Goal: Task Accomplishment & Management: Manage account settings

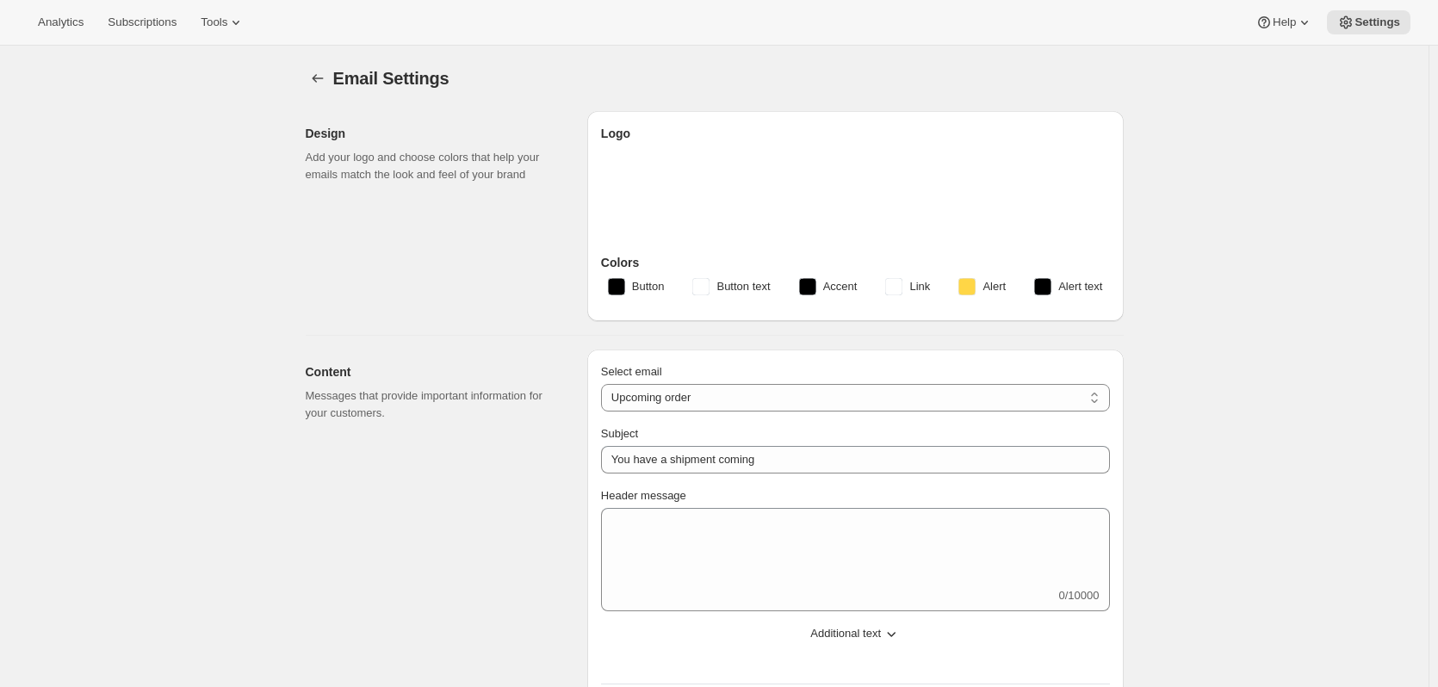
select select "subscriptionMessage"
select select "5"
select select "15"
type input "Partners Coffee"
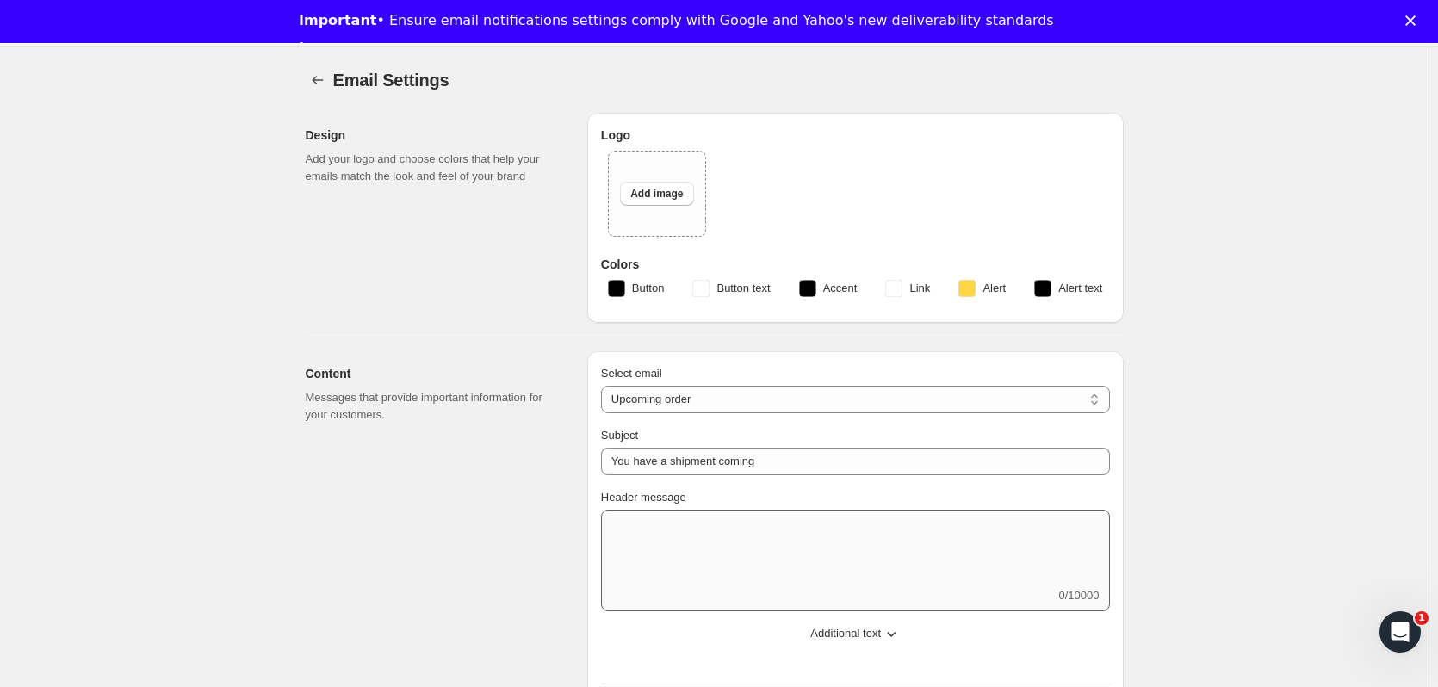
scroll to position [430, 0]
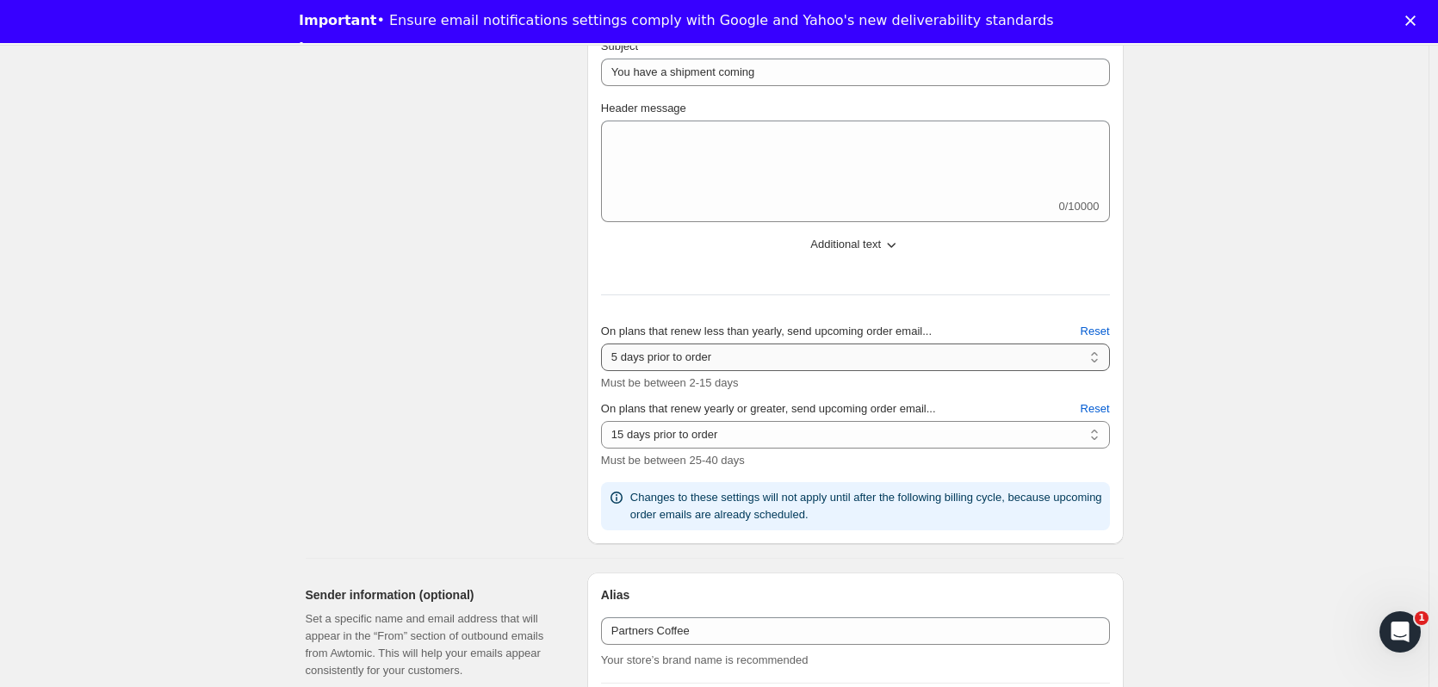
click at [789, 356] on select "2 days prior to order 3 days prior to order 4 days prior to order 5 days prior …" at bounding box center [855, 357] width 509 height 28
click at [787, 355] on select "2 days prior to order 3 days prior to order 4 days prior to order 5 days prior …" at bounding box center [855, 357] width 509 height 28
click at [732, 435] on select "10 days prior to order 11 days prior to order 12 days prior to order 13 days pr…" at bounding box center [855, 435] width 509 height 28
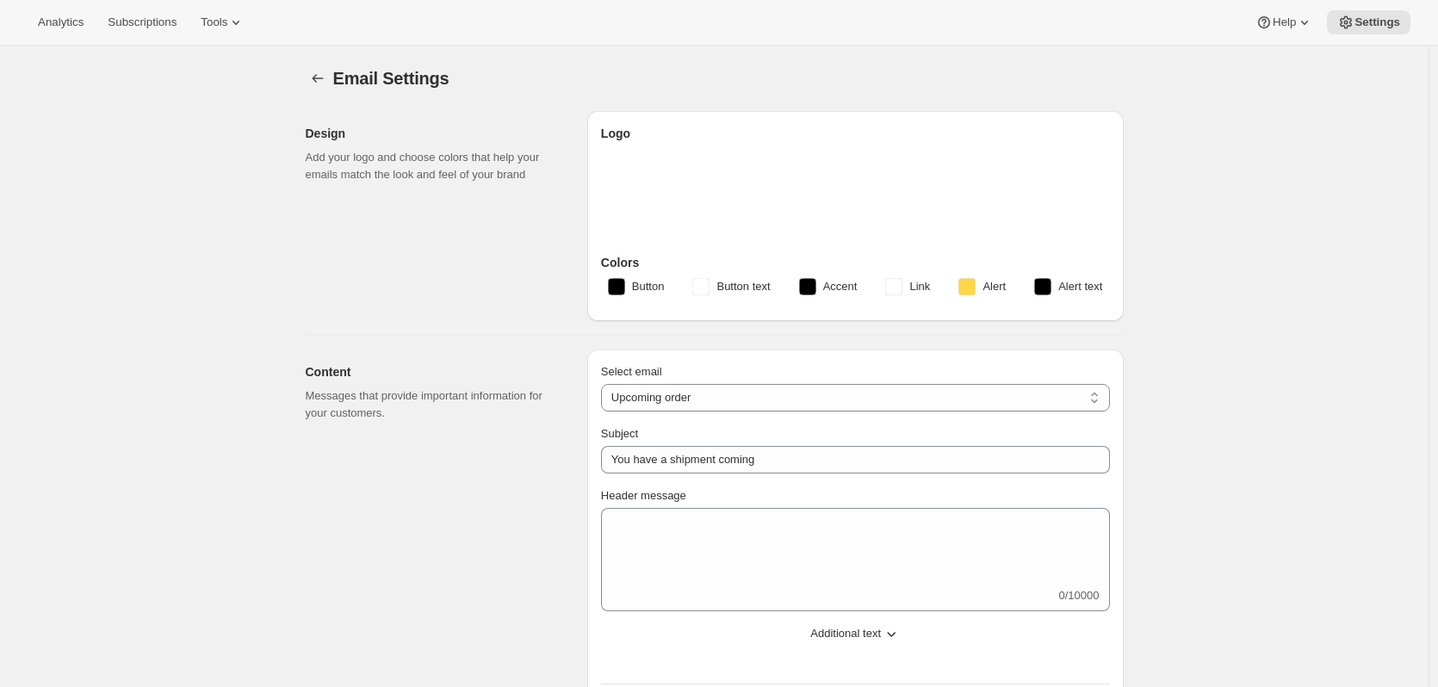
select select "subscriptionMessage"
select select "5"
select select "15"
type input "Partners Coffee"
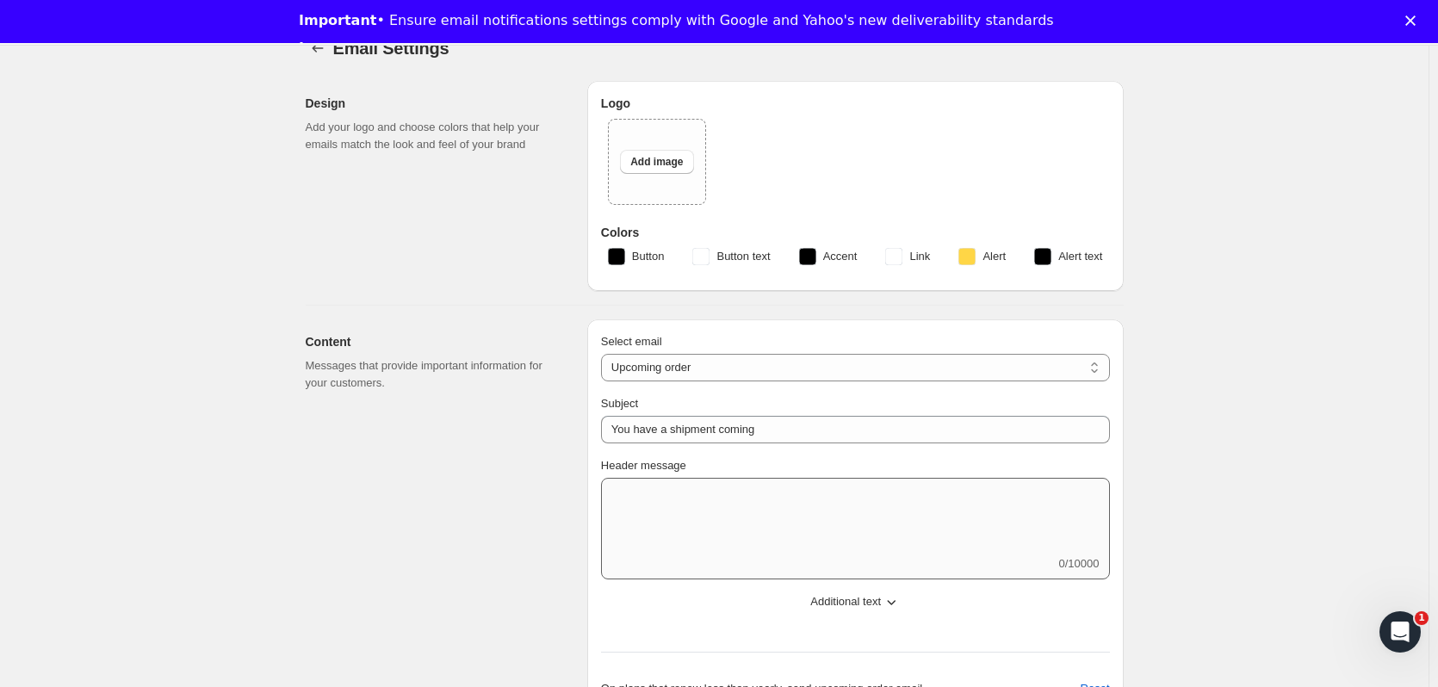
scroll to position [86, 0]
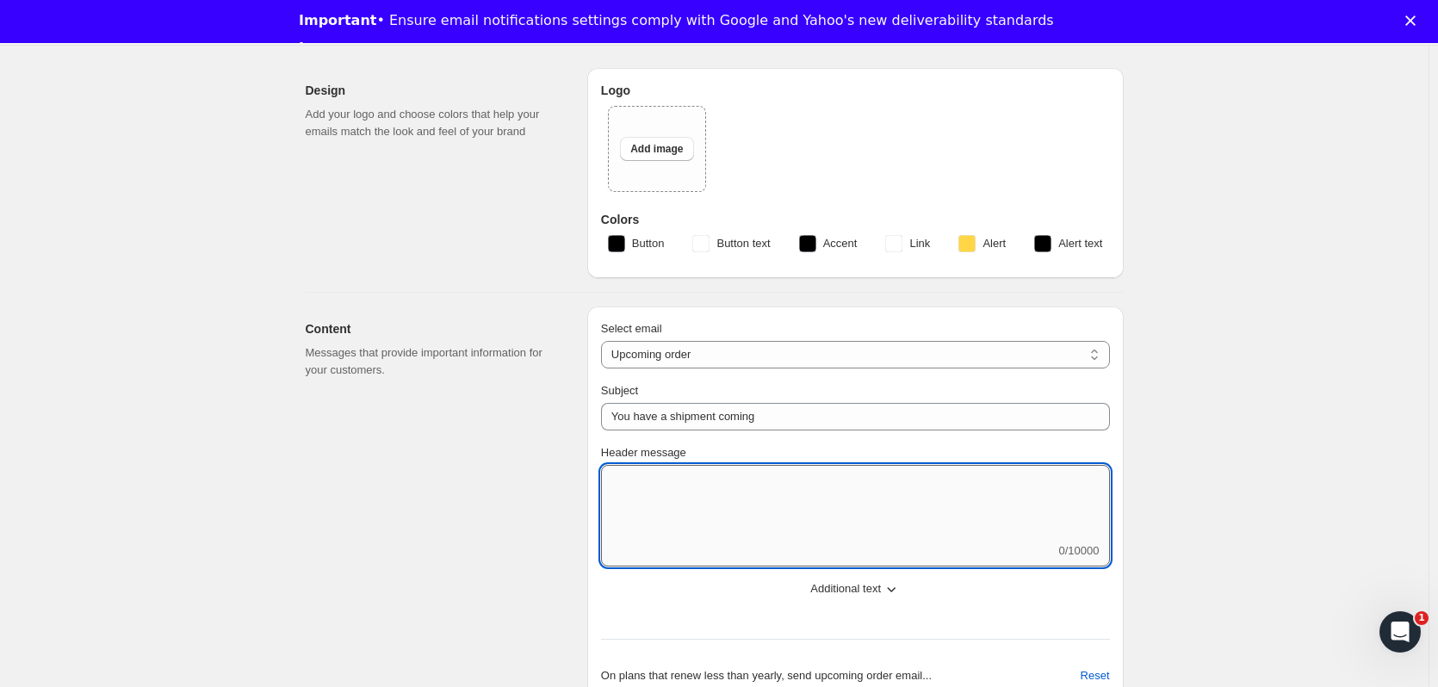
click at [685, 477] on textarea "Header message" at bounding box center [855, 503] width 509 height 77
type textarea "h"
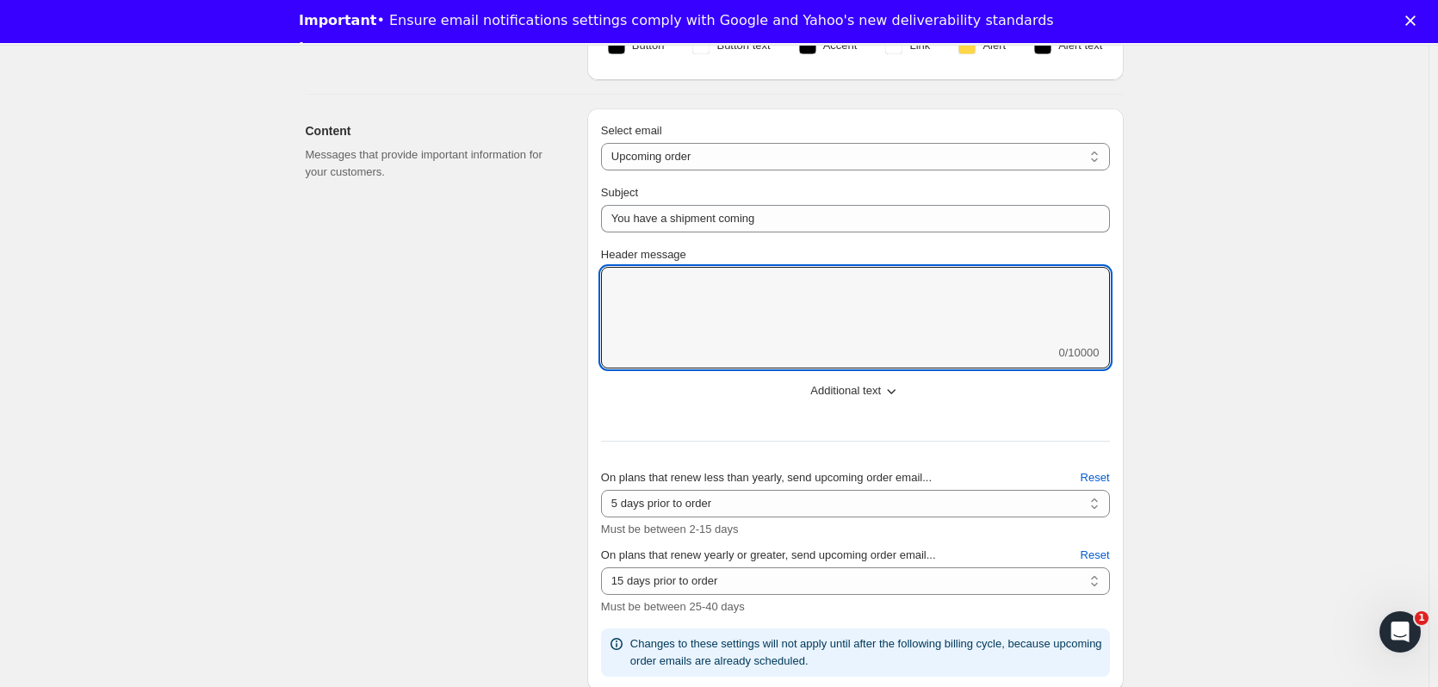
scroll to position [258, 0]
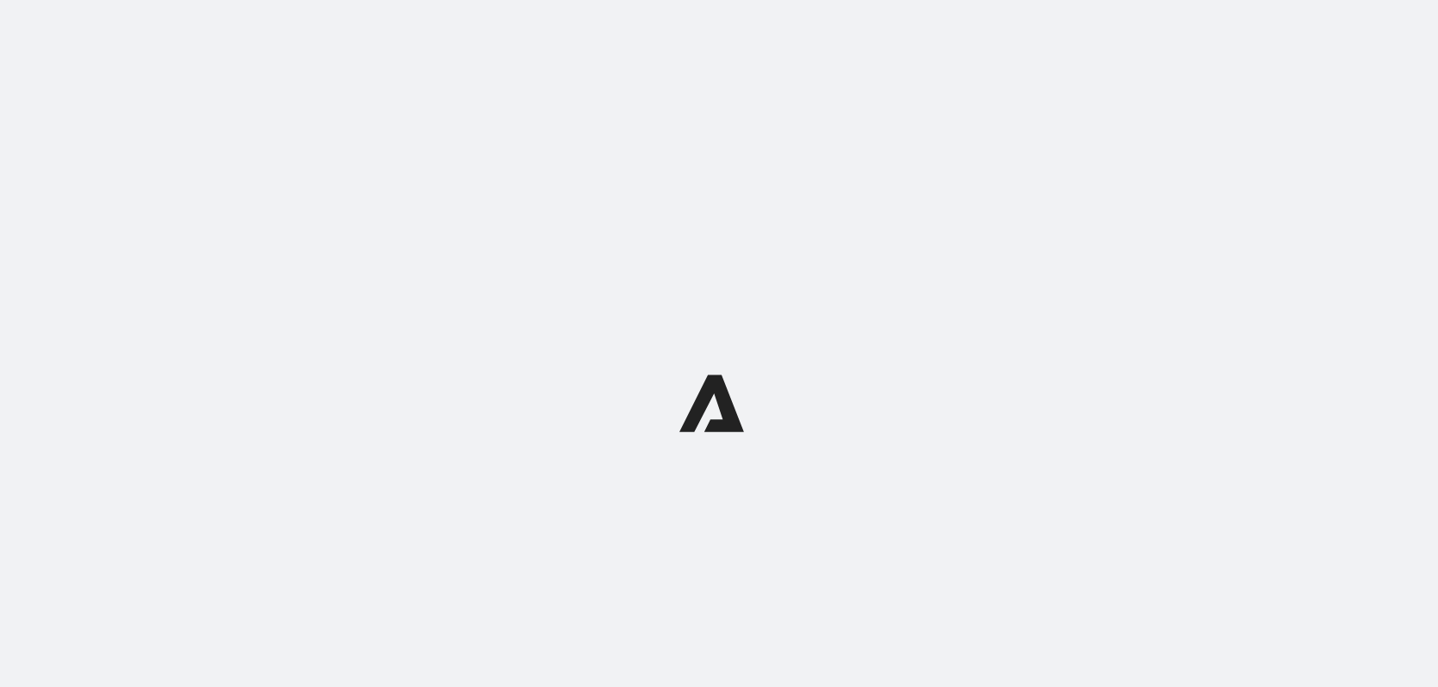
select select "subscriptionMessage"
select select "5"
select select "15"
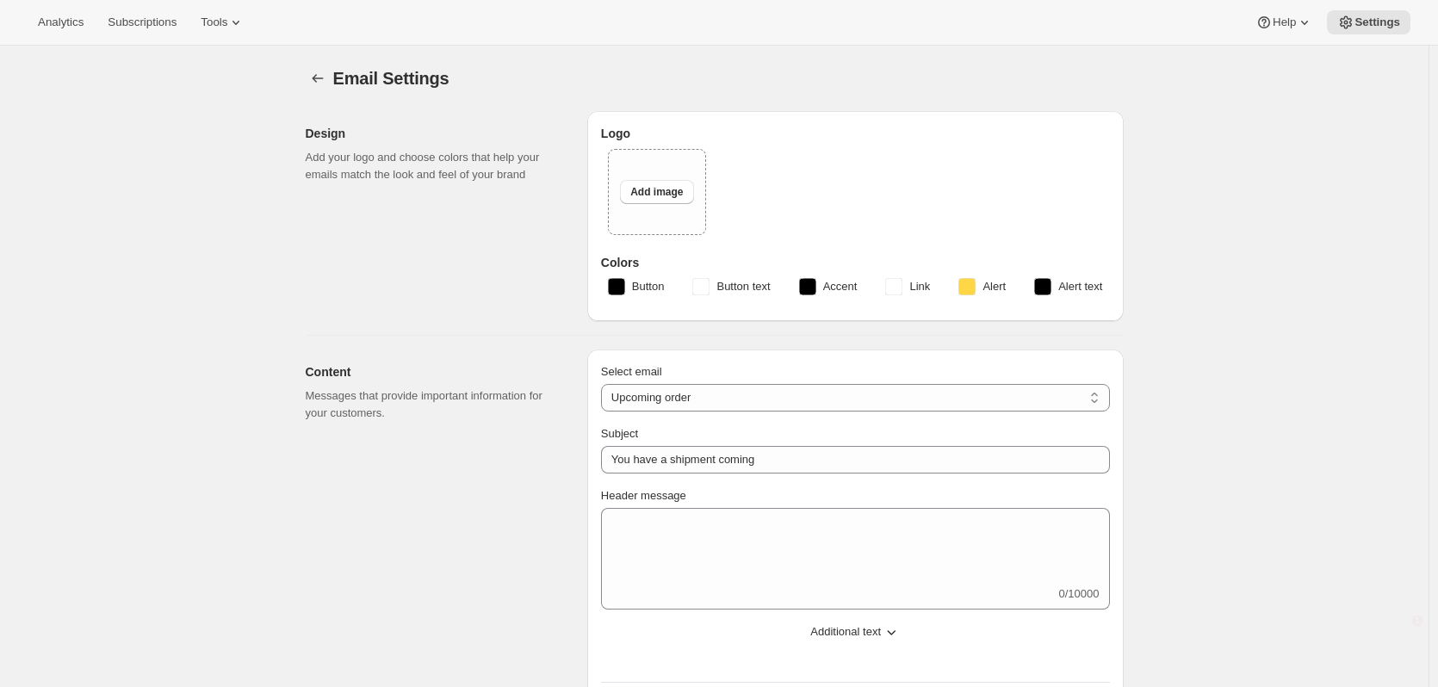
type input "Partners Coffee"
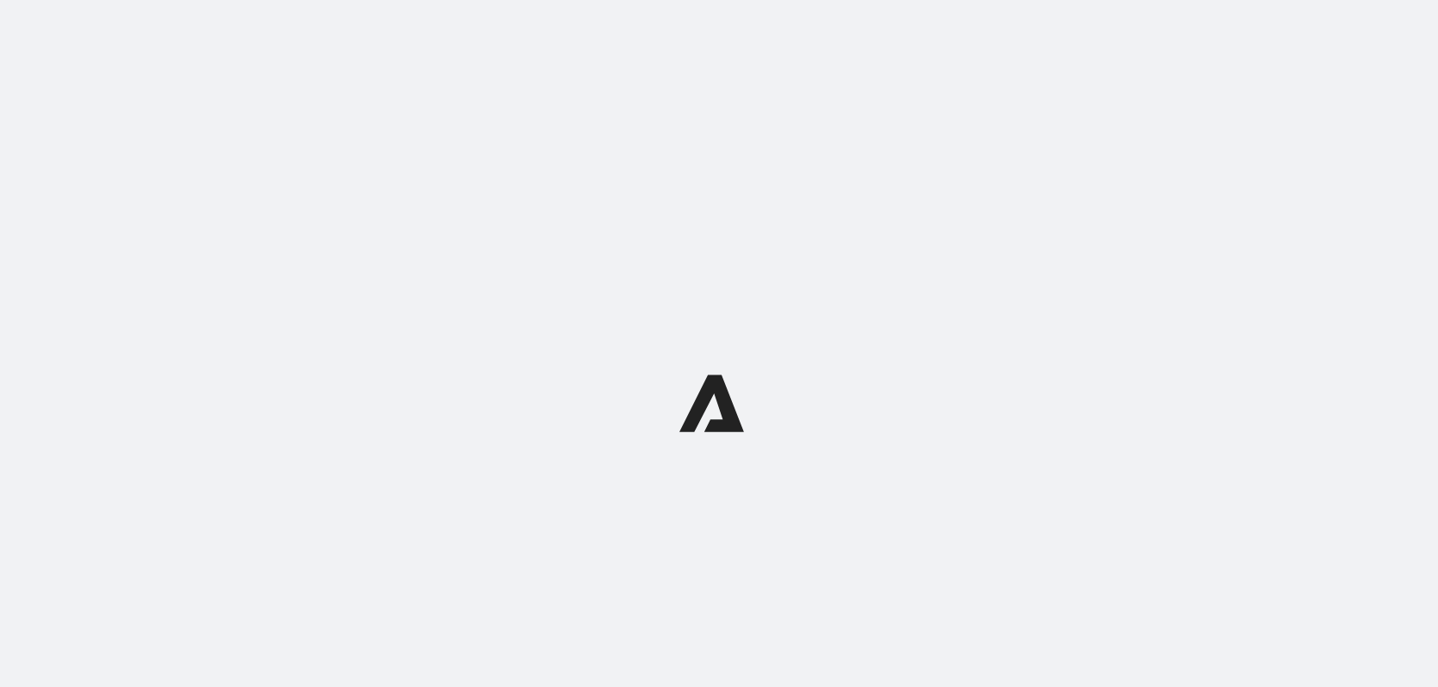
select select "subscriptionMessage"
select select "5"
select select "15"
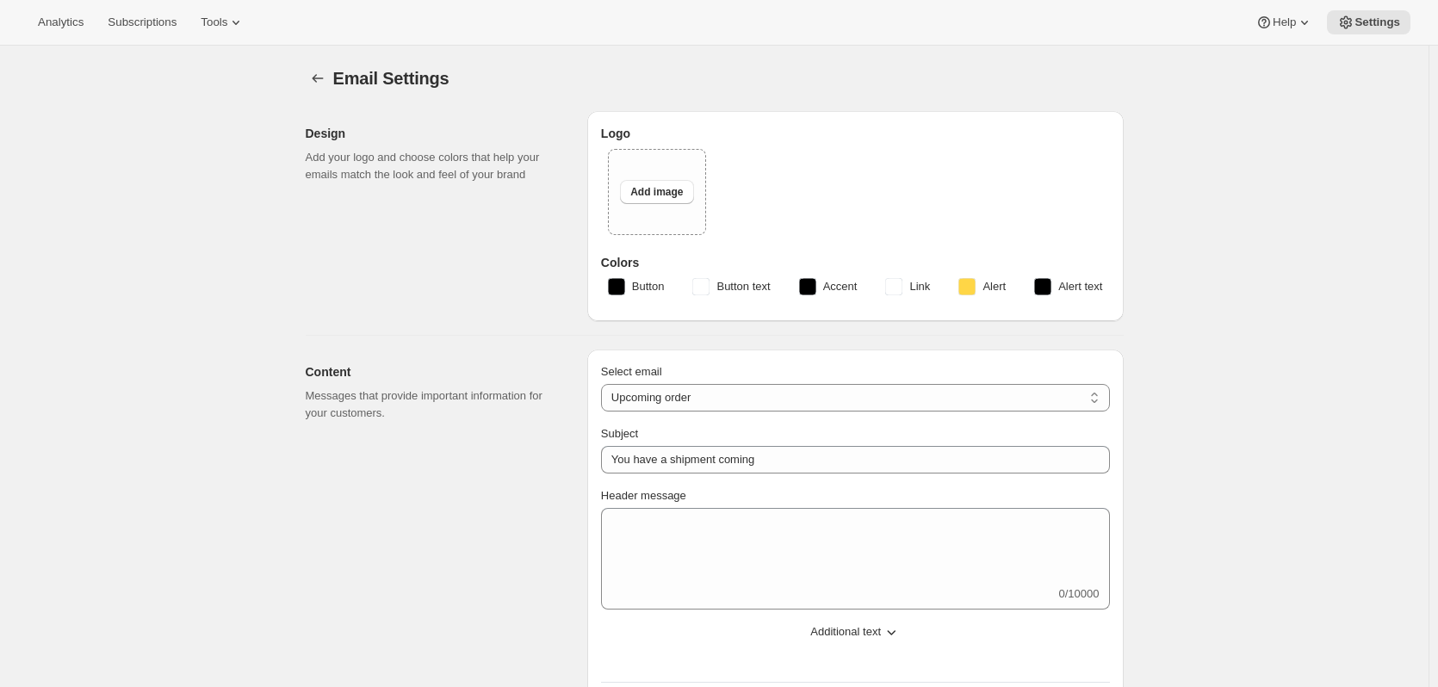
type input "Partners Coffee"
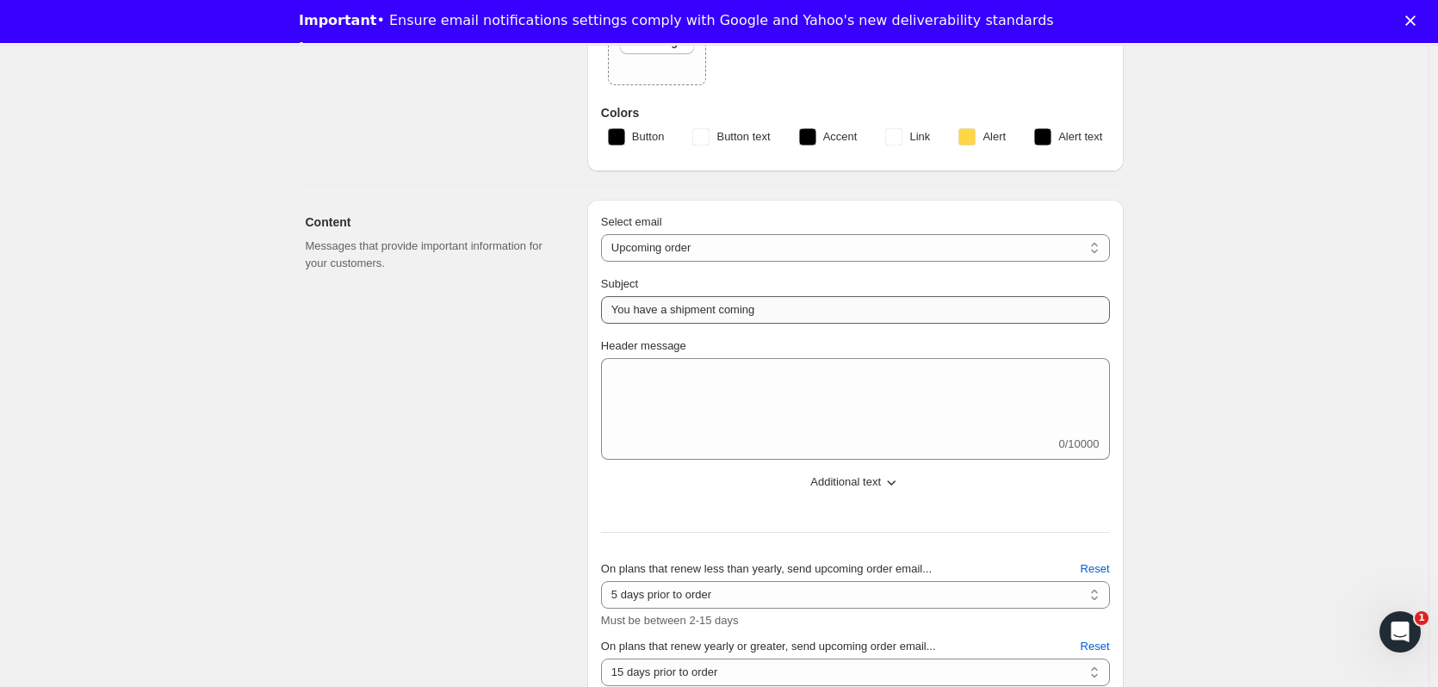
scroll to position [172, 0]
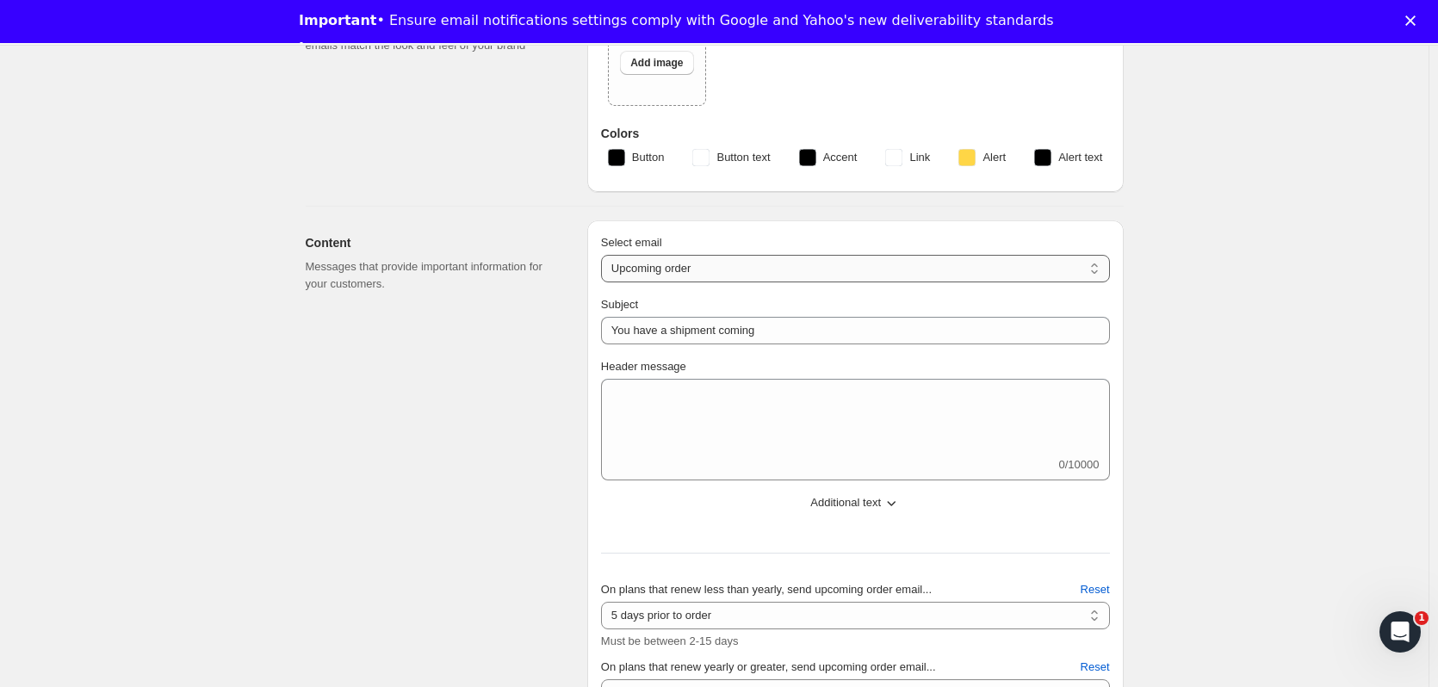
click at [674, 261] on select "New subscription Upcoming order Failed payment Delayed subscription (inventory …" at bounding box center [855, 269] width 509 height 28
select select "welcomeMessage"
click at [604, 255] on select "New subscription Upcoming order Failed payment Delayed subscription (inventory …" at bounding box center [855, 269] width 509 height 28
type input "Your new subscription"
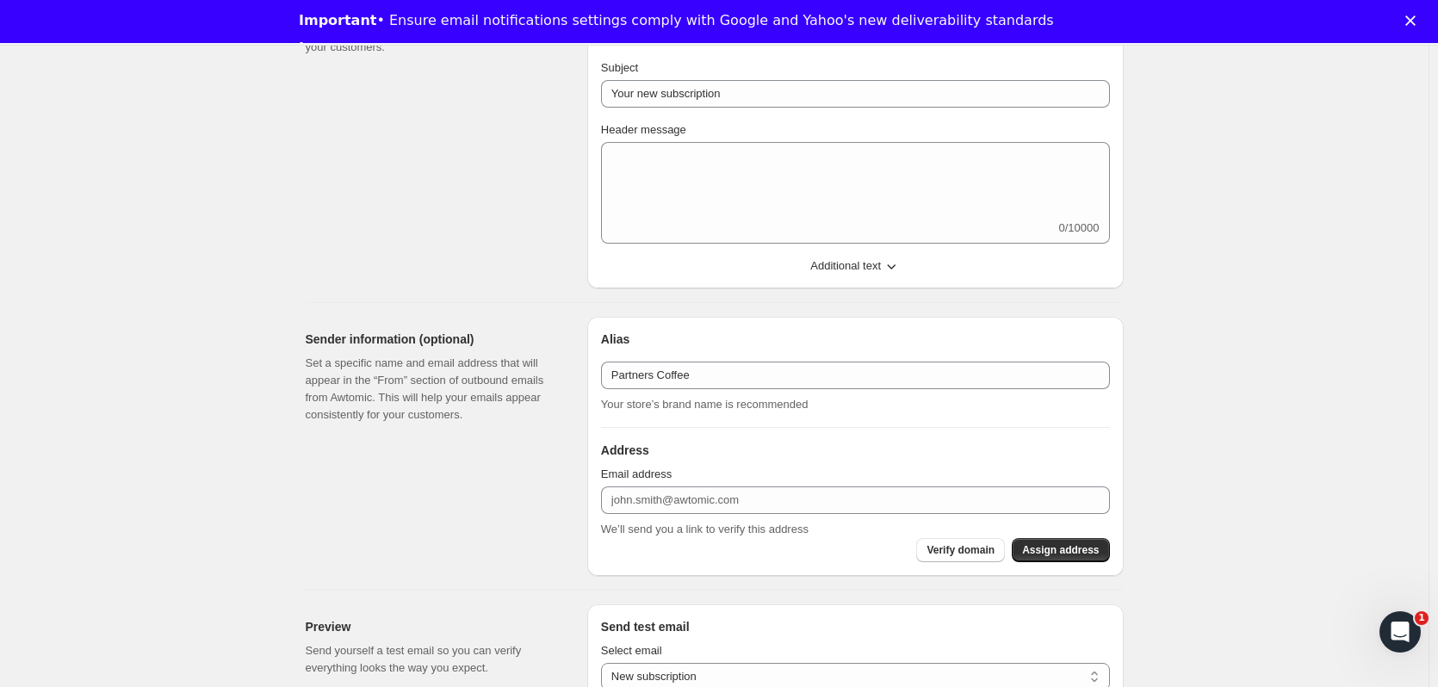
scroll to position [430, 0]
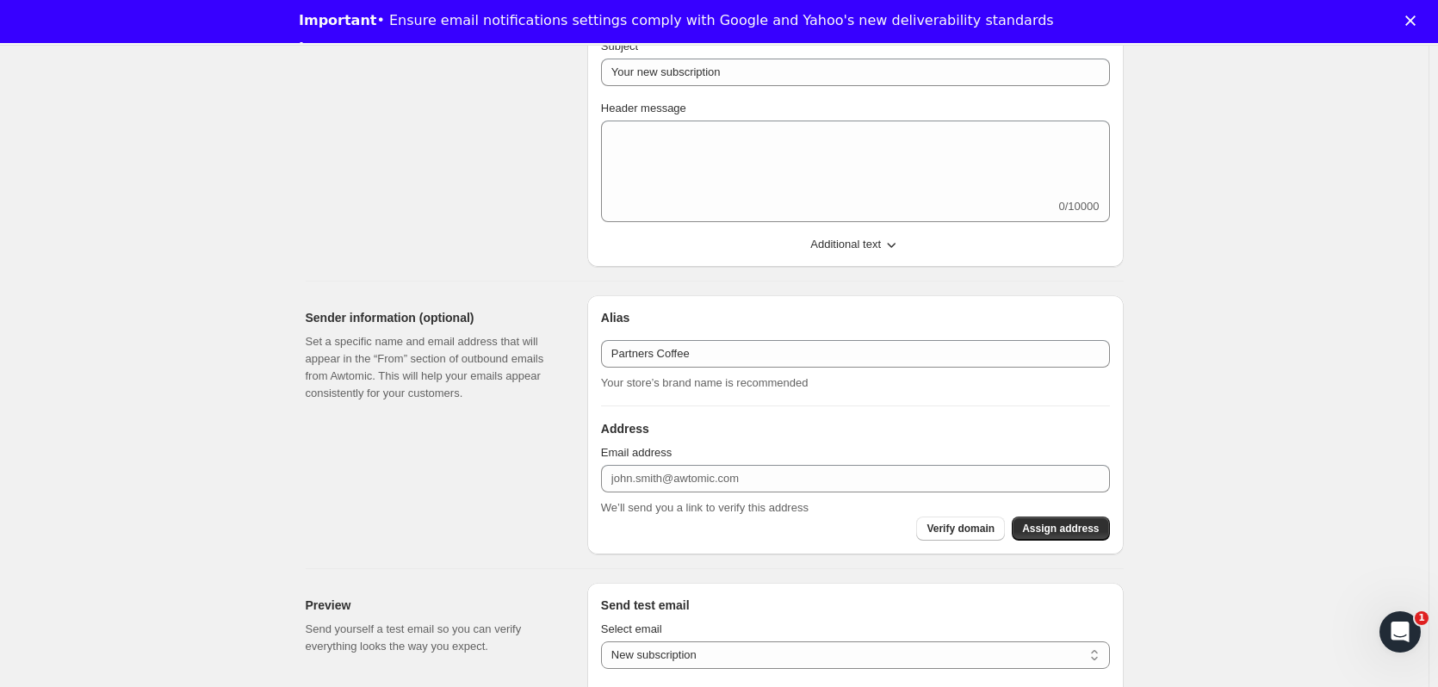
click at [855, 244] on span "Additional text" at bounding box center [845, 244] width 71 height 17
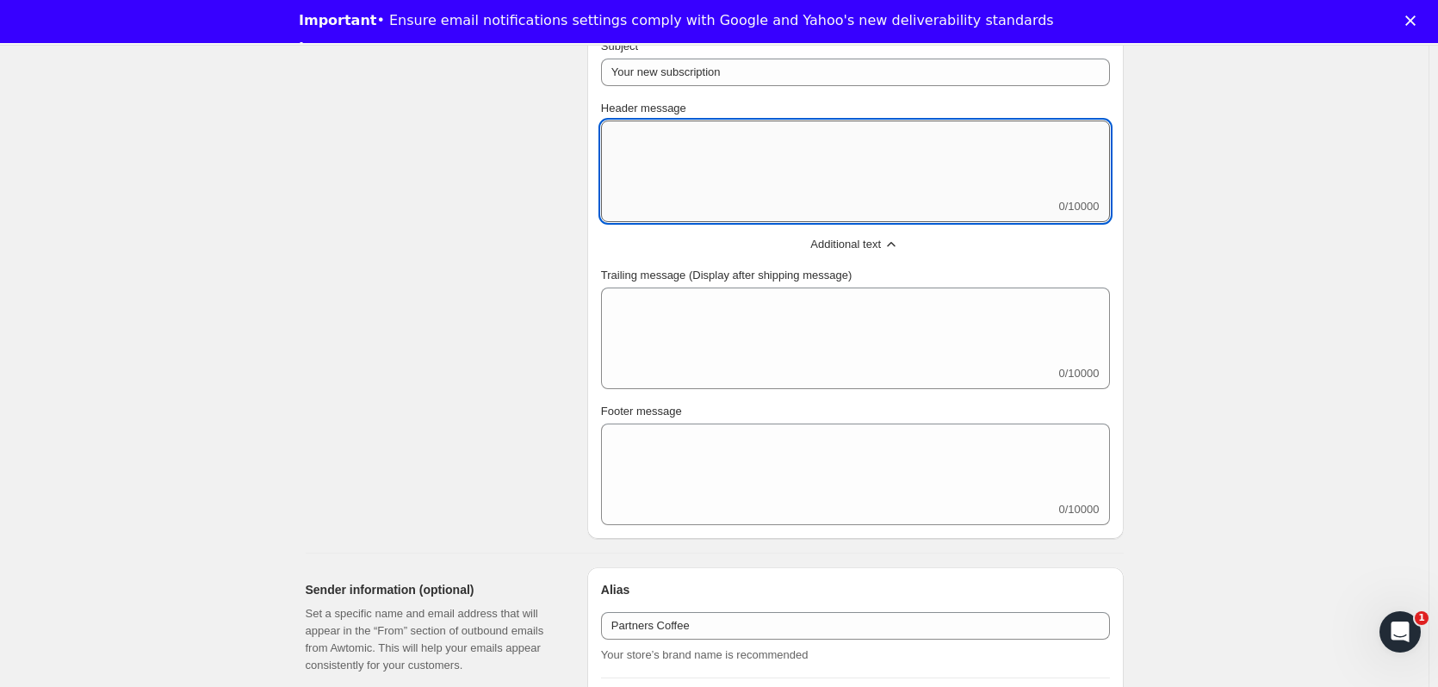
click at [718, 176] on textarea "Header message" at bounding box center [855, 159] width 509 height 77
paste textarea "Thank you for subscribing - we’re so glad to have you here. Your Partners Coffe…"
type textarea "Thank you for subscribing - we’re so glad to have you here. Your Partners Coffe…"
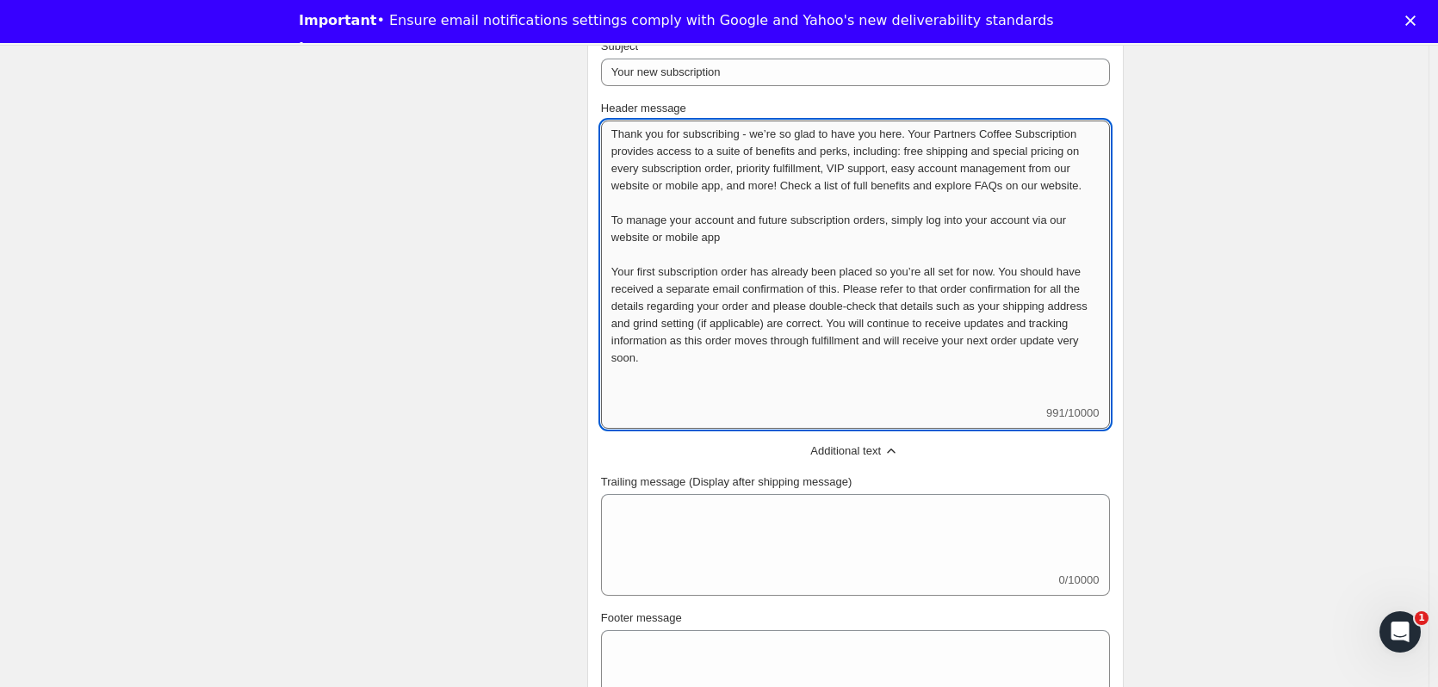
scroll to position [0, 0]
drag, startPoint x: 639, startPoint y: 386, endPoint x: 557, endPoint y: 123, distance: 275.0
click at [557, 123] on div "Content Messages that provide important information for your customers. Select …" at bounding box center [708, 346] width 832 height 797
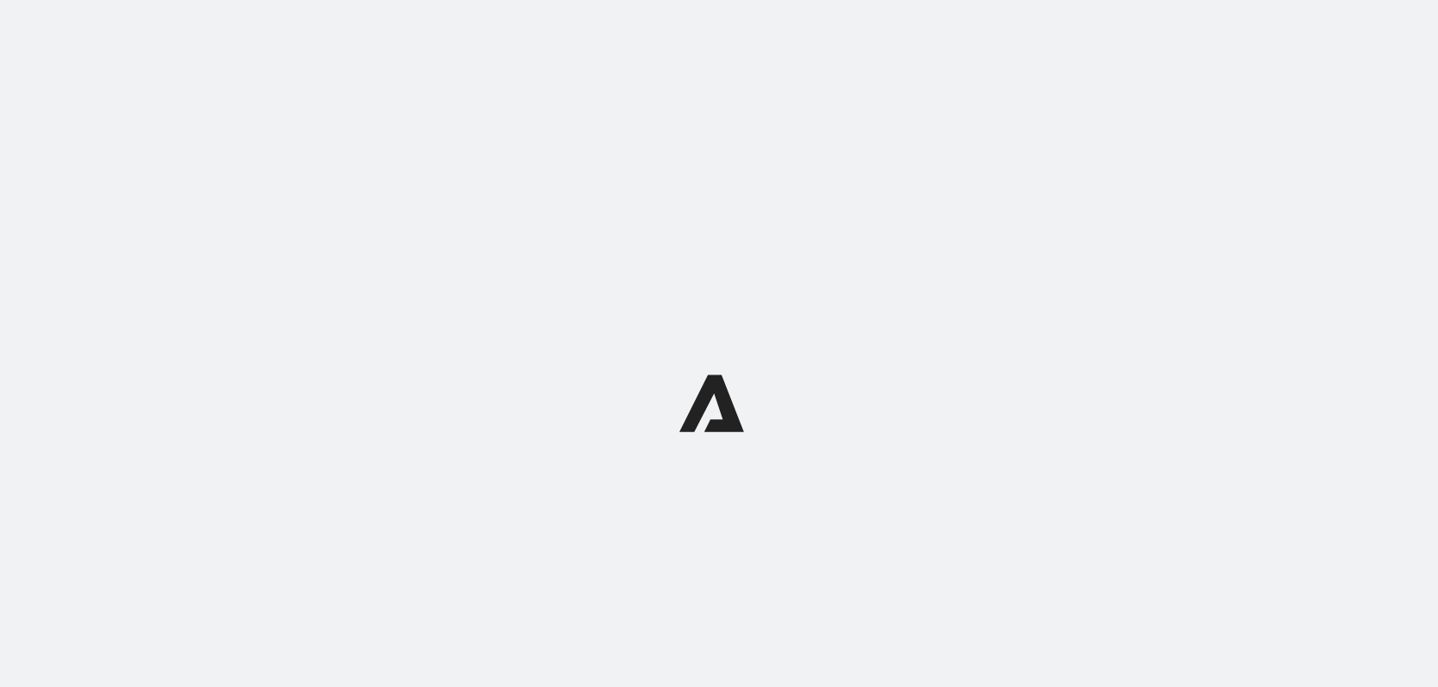
select select "subscriptionMessage"
select select "5"
select select "15"
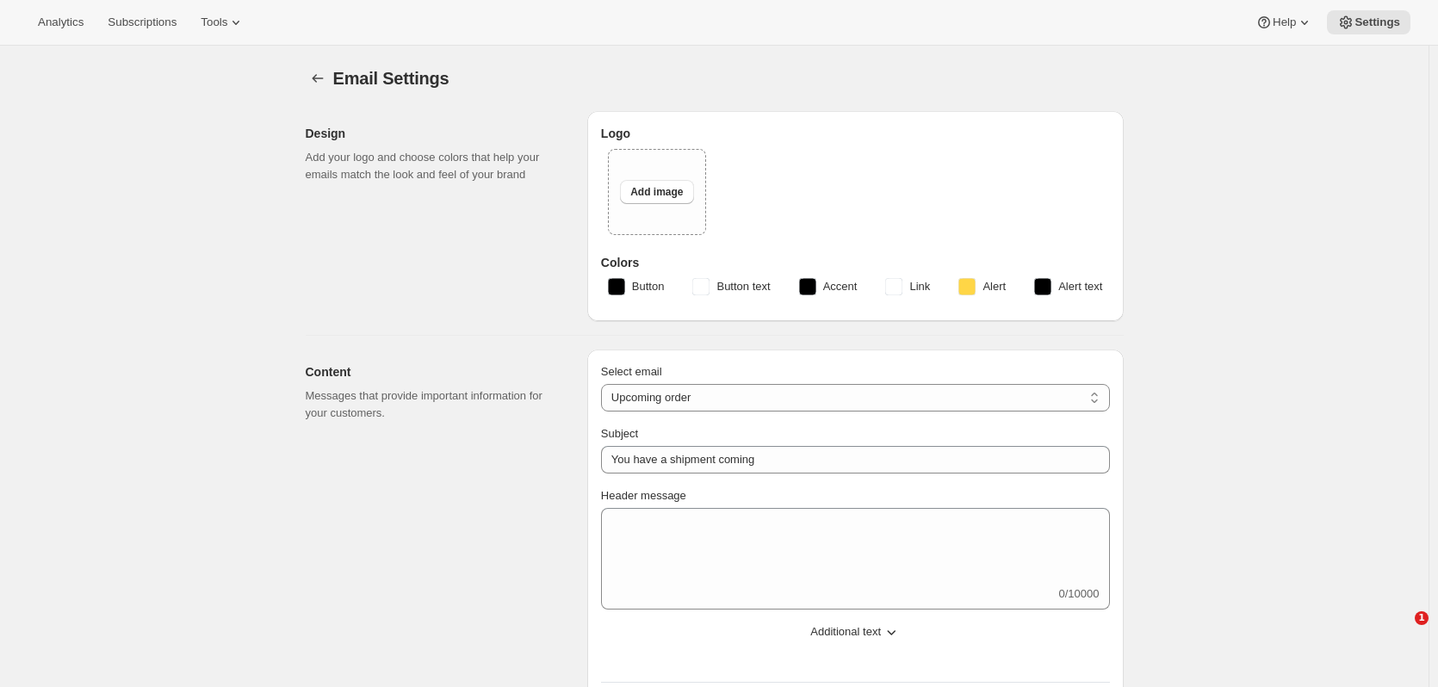
type input "Partners Coffee"
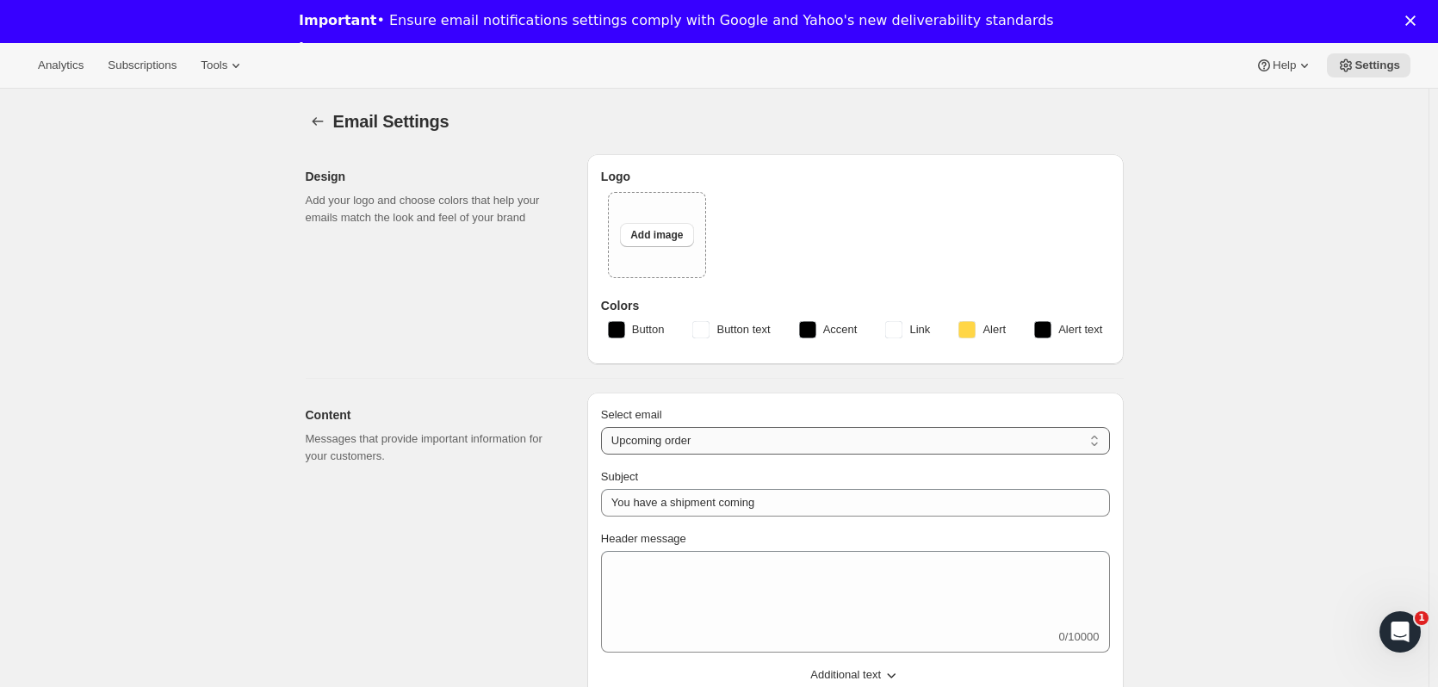
click at [694, 442] on select "New subscription Upcoming order Failed payment Delayed subscription (inventory …" at bounding box center [855, 441] width 509 height 28
select select "failedPaymentMessage"
click at [604, 427] on select "New subscription Upcoming order Failed payment Delayed subscription (inventory …" at bounding box center [855, 441] width 509 height 28
type input "Issue with Payment"
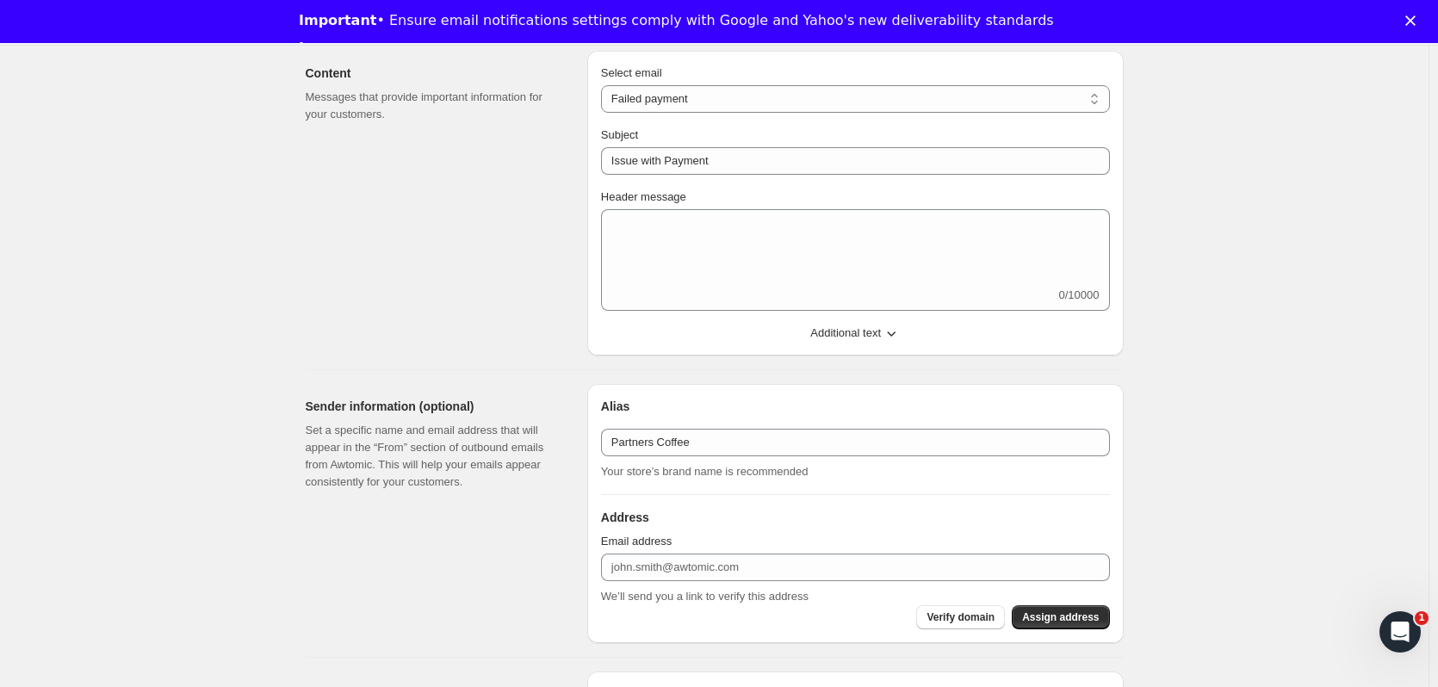
scroll to position [344, 0]
click at [845, 334] on span "Additional text" at bounding box center [845, 330] width 71 height 17
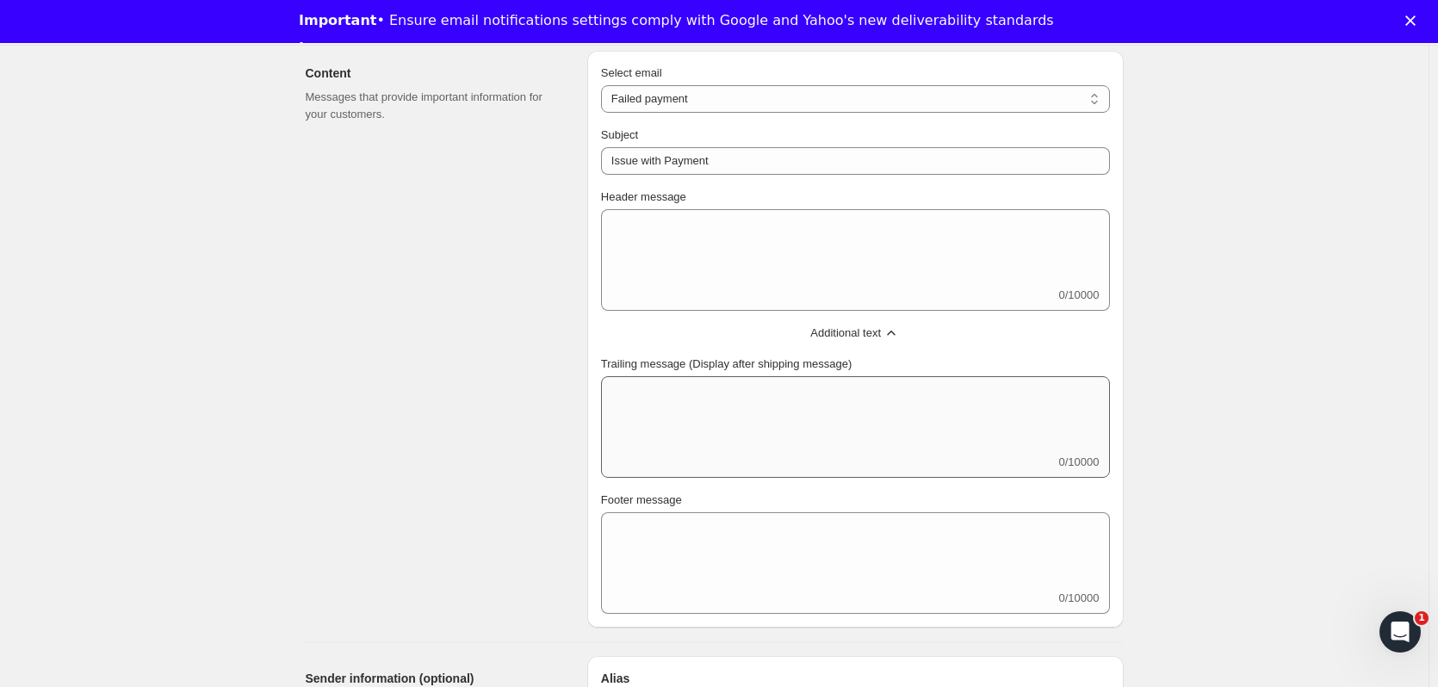
scroll to position [258, 0]
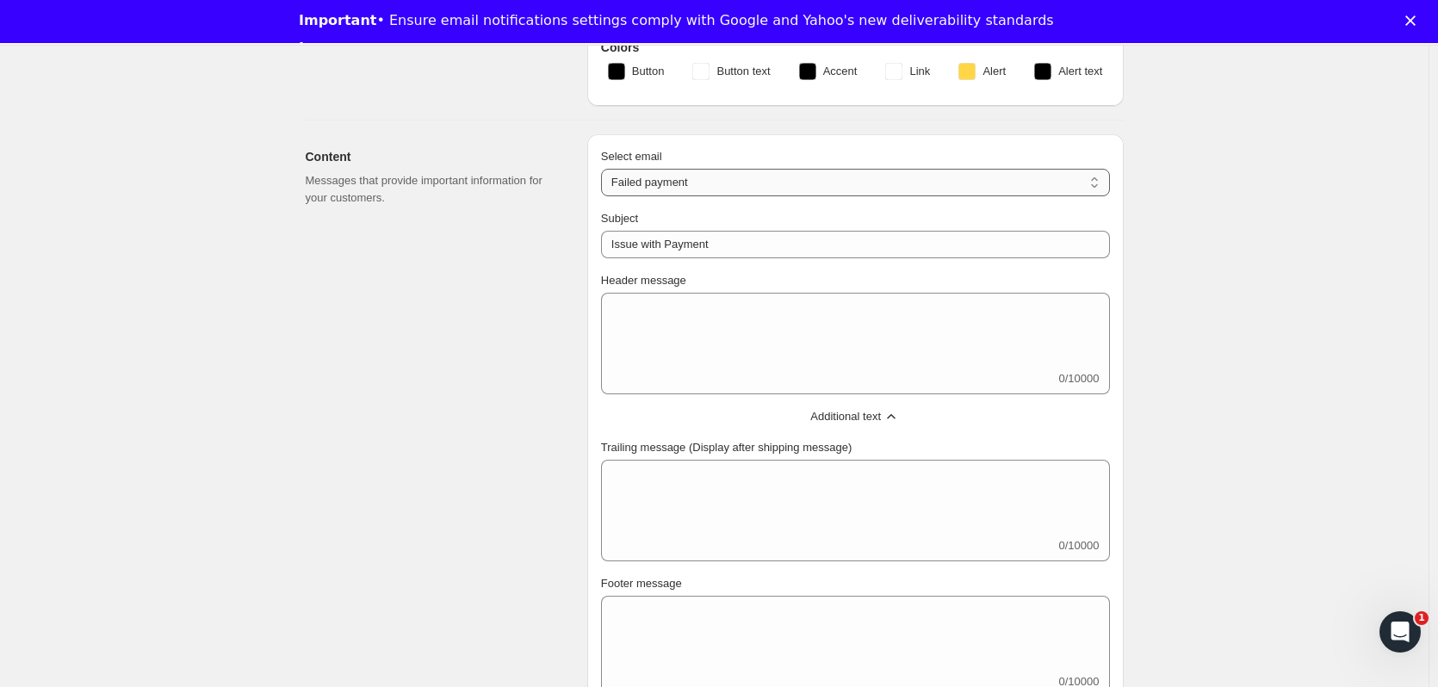
click at [690, 189] on select "New subscription Upcoming order Failed payment Delayed subscription (inventory …" at bounding box center [855, 183] width 509 height 28
select select "subscriptionMessage"
click at [604, 169] on select "New subscription Upcoming order Failed payment Delayed subscription (inventory …" at bounding box center [855, 183] width 509 height 28
type input "You have a shipment coming"
select select "5"
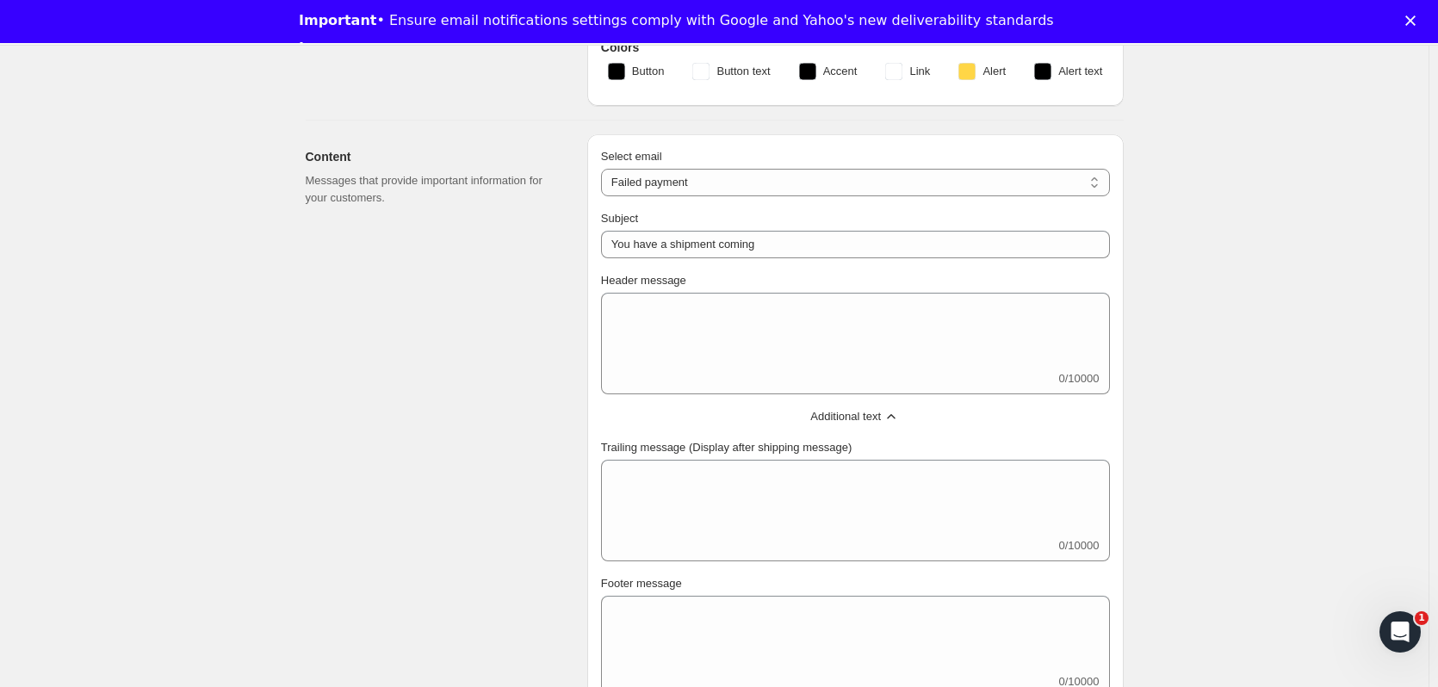
select select "15"
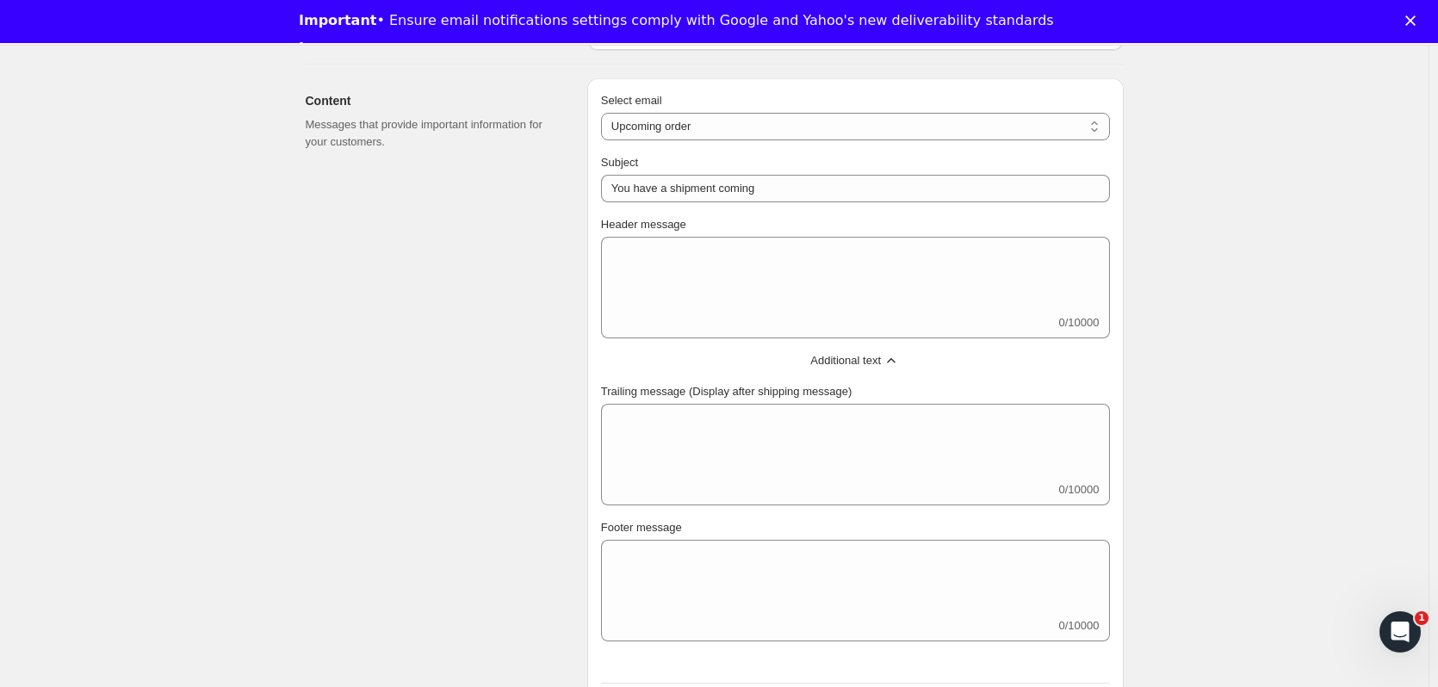
scroll to position [344, 0]
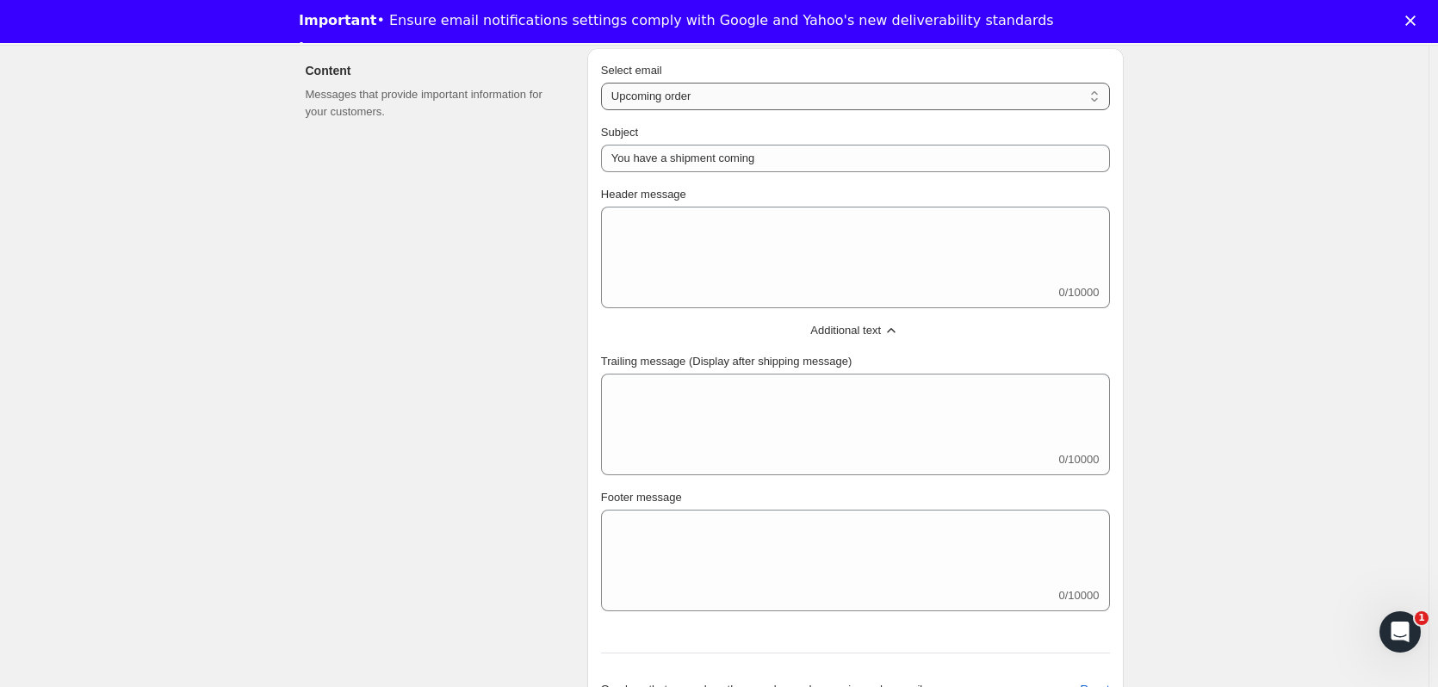
click at [762, 94] on select "New subscription Upcoming order Failed payment Delayed subscription (inventory …" at bounding box center [855, 97] width 509 height 28
select select "failedPaymentMessage"
click at [604, 83] on select "New subscription Upcoming order Failed payment Delayed subscription (inventory …" at bounding box center [855, 97] width 509 height 28
type input "Issue with Payment"
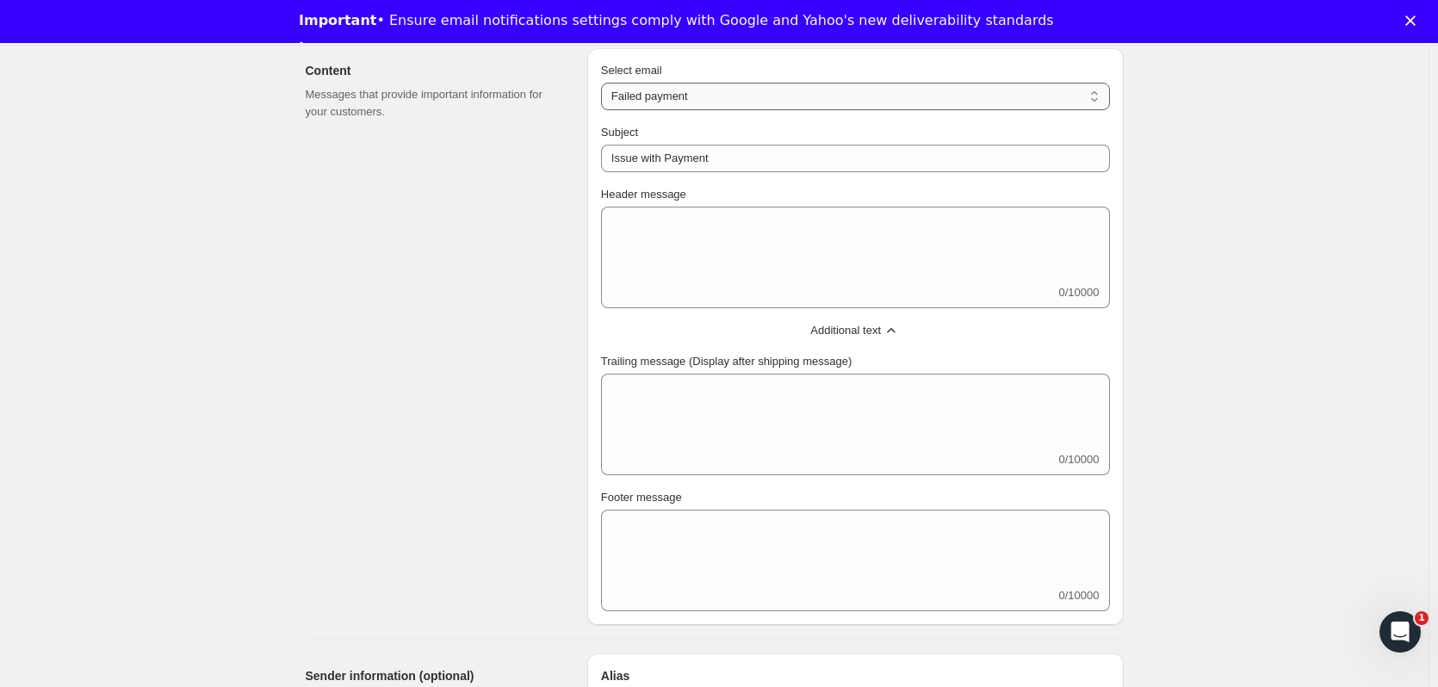
drag, startPoint x: 744, startPoint y: 88, endPoint x: 729, endPoint y: 98, distance: 17.9
click at [743, 89] on select "New subscription Upcoming order Failed payment Delayed subscription (inventory …" at bounding box center [855, 97] width 509 height 28
select select "delayedMessage"
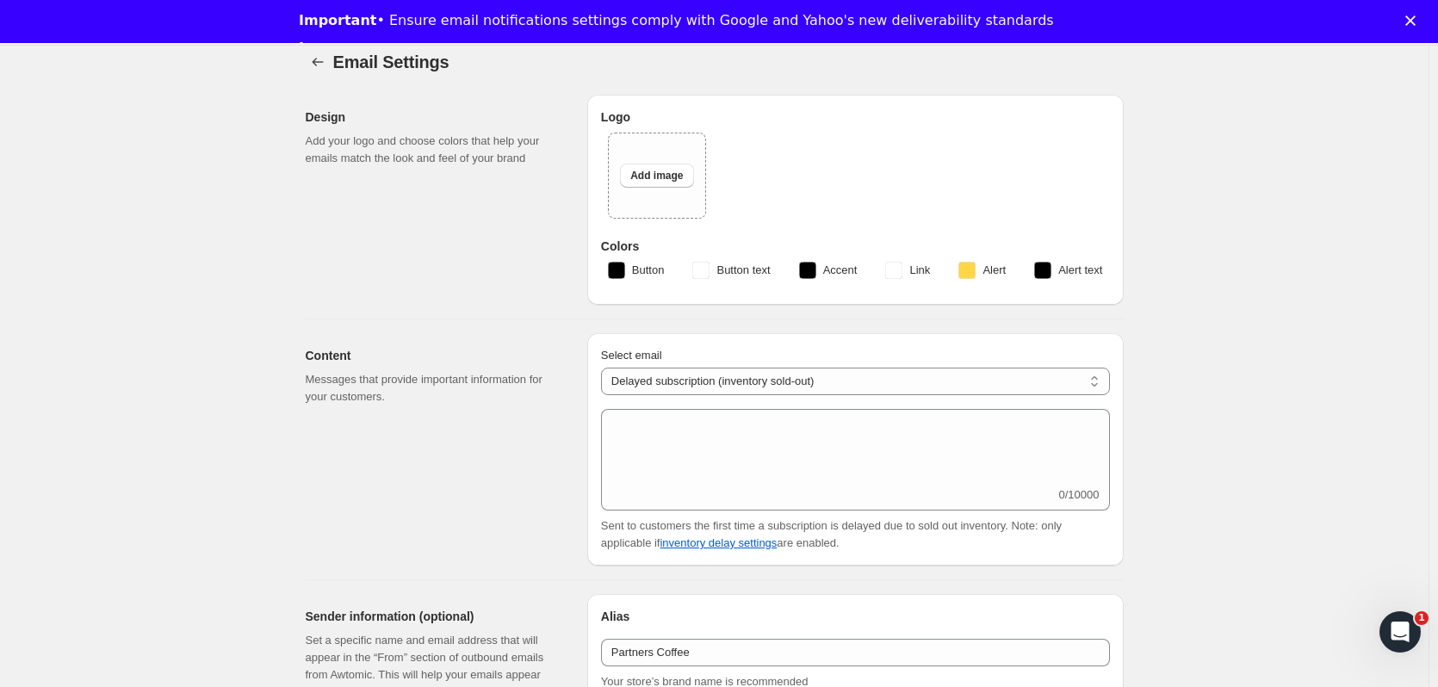
scroll to position [172, 0]
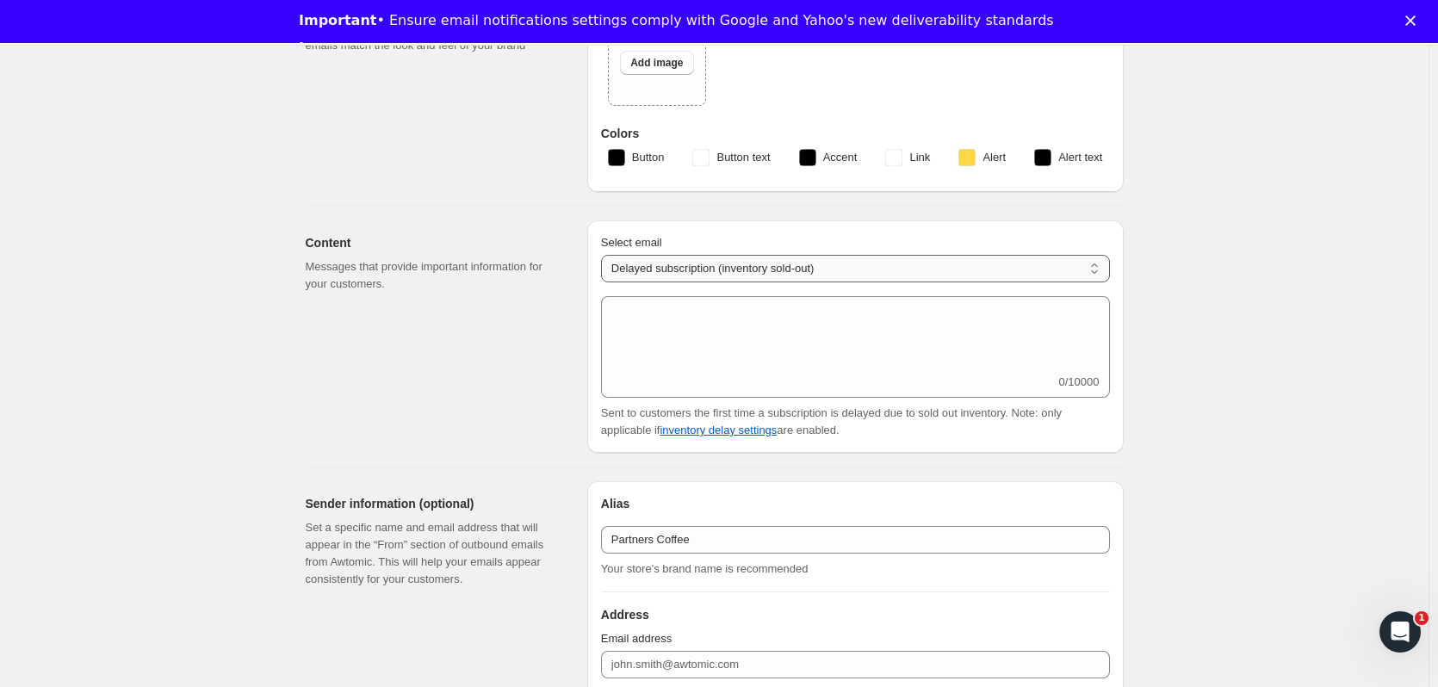
click at [725, 272] on select "New subscription Upcoming order Failed payment Delayed subscription (inventory …" at bounding box center [855, 269] width 509 height 28
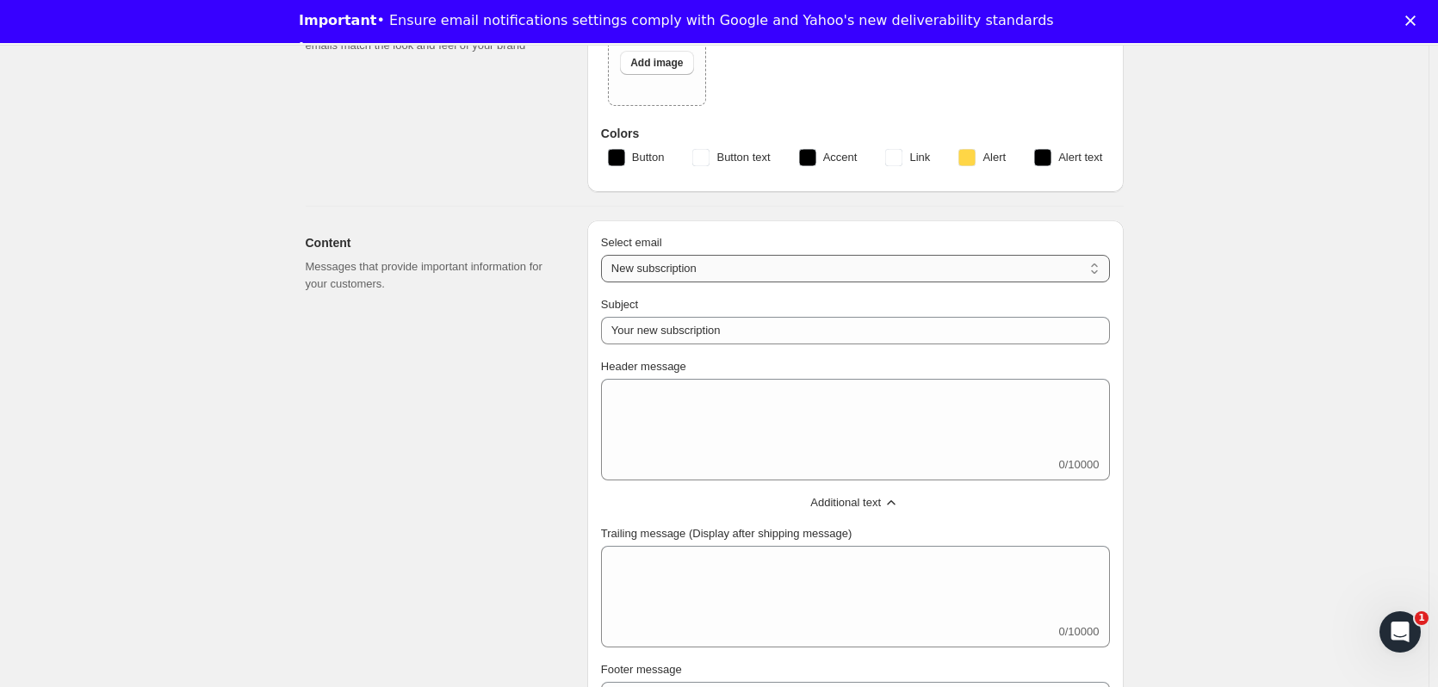
click at [704, 269] on select "New subscription Upcoming order Failed payment Delayed subscription (inventory …" at bounding box center [855, 269] width 509 height 28
select select "failedPaymentMessage"
click at [604, 255] on select "New subscription Upcoming order Failed payment Delayed subscription (inventory …" at bounding box center [855, 269] width 509 height 28
type input "Issue with Payment"
click at [714, 257] on select "New subscription Upcoming order Failed payment Delayed subscription (inventory …" at bounding box center [855, 269] width 509 height 28
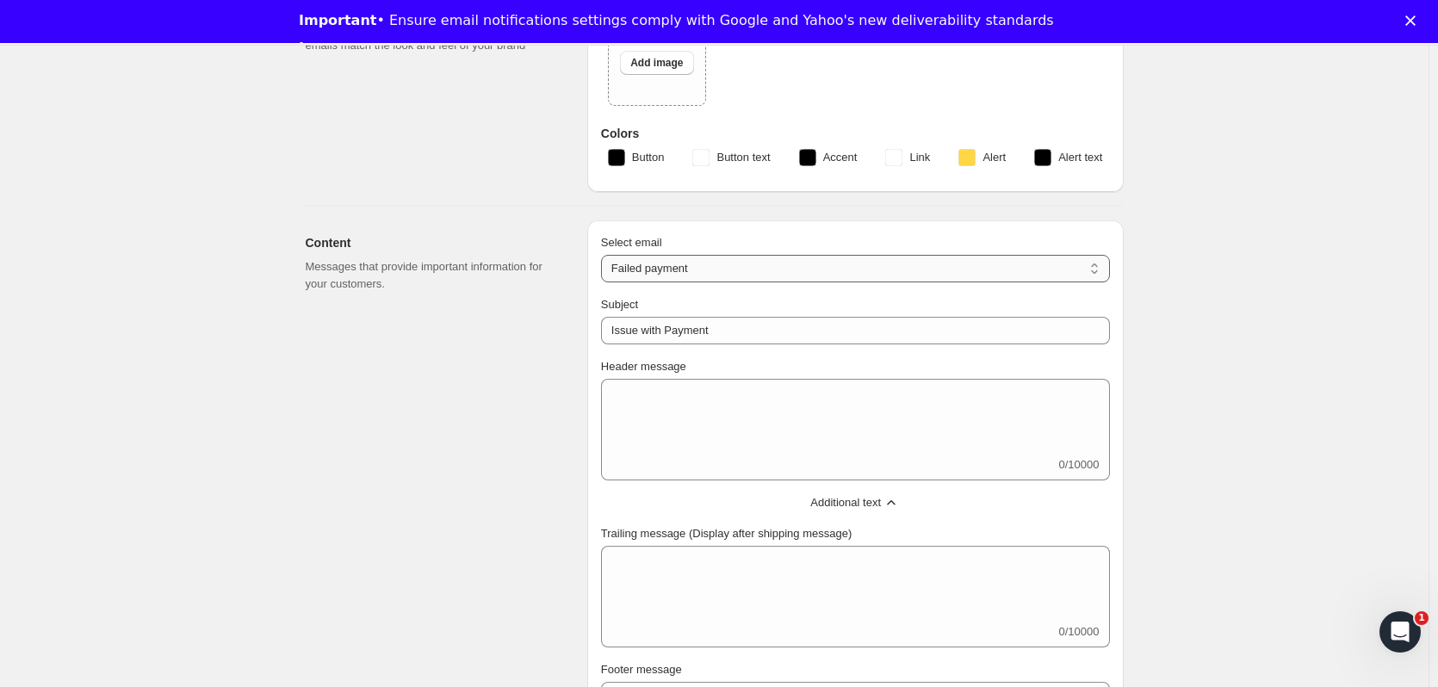
select select "delayedMessage"
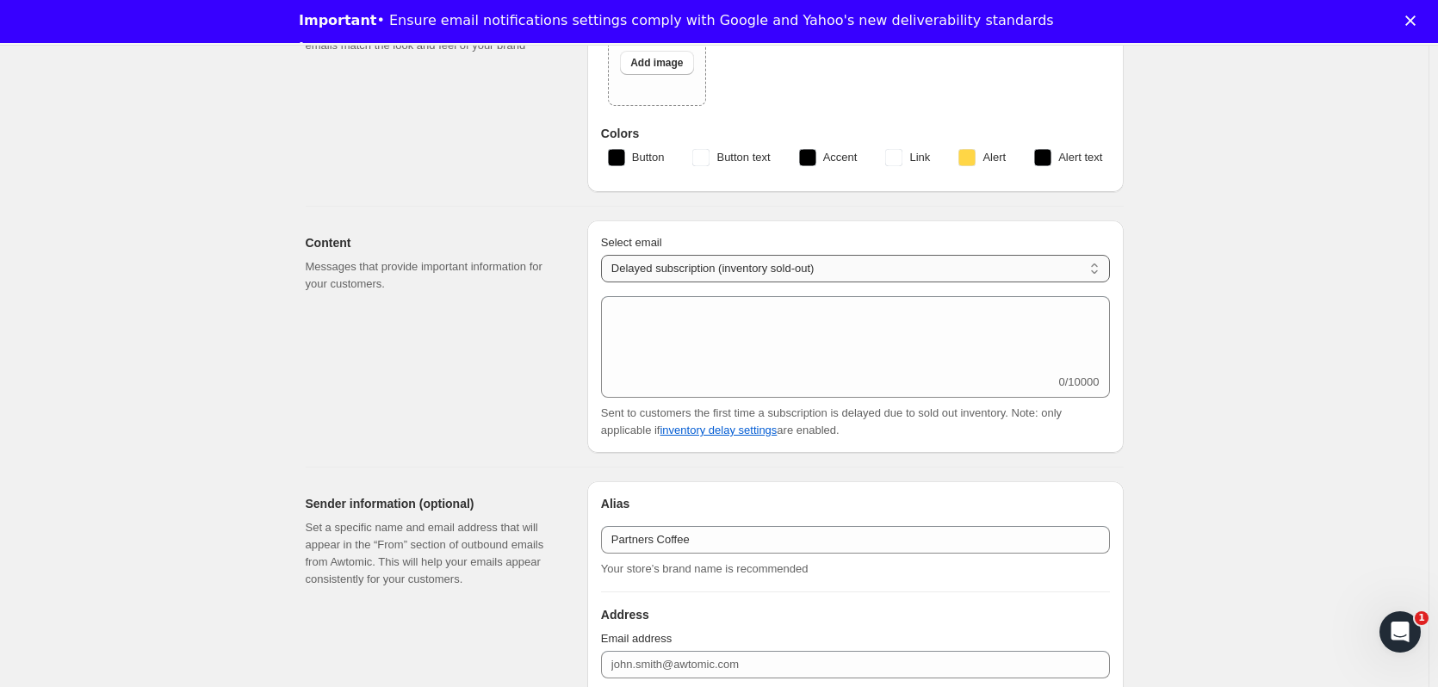
click at [824, 267] on select "New subscription Upcoming order Failed payment Delayed subscription (inventory …" at bounding box center [855, 269] width 509 height 28
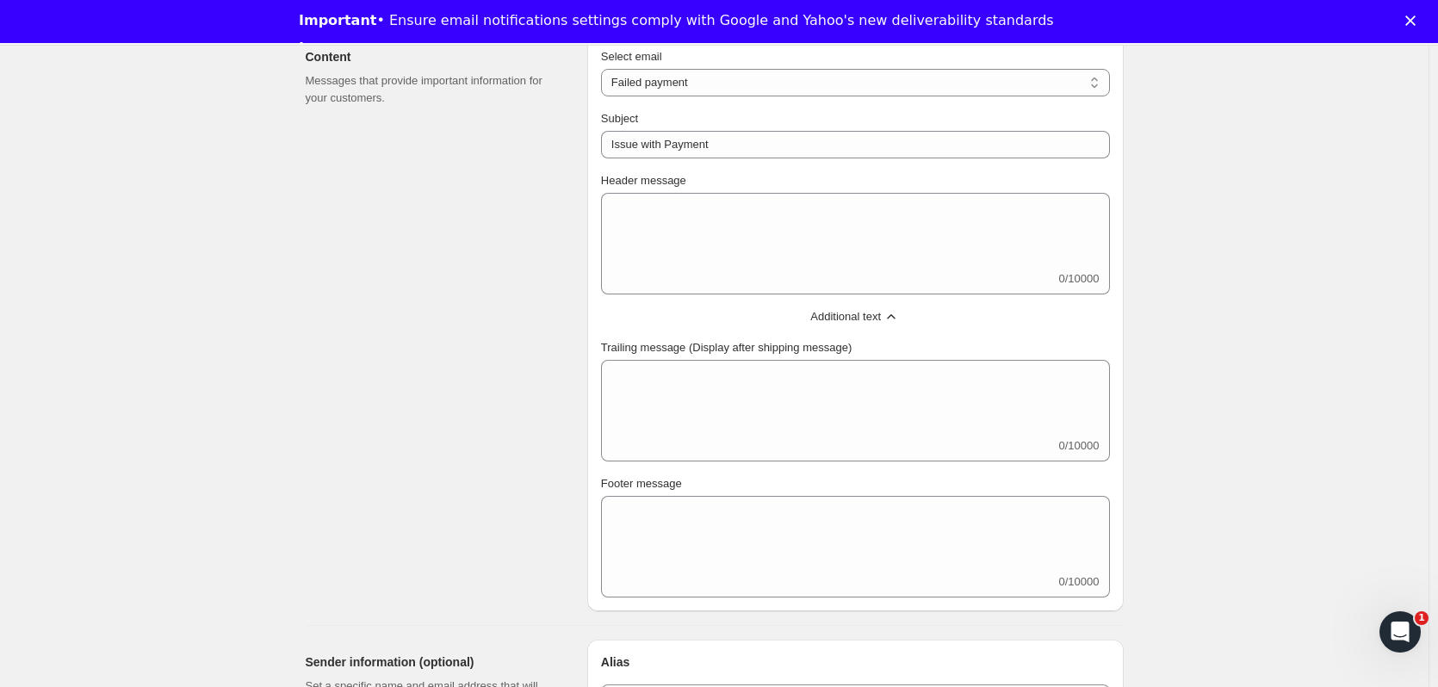
scroll to position [344, 0]
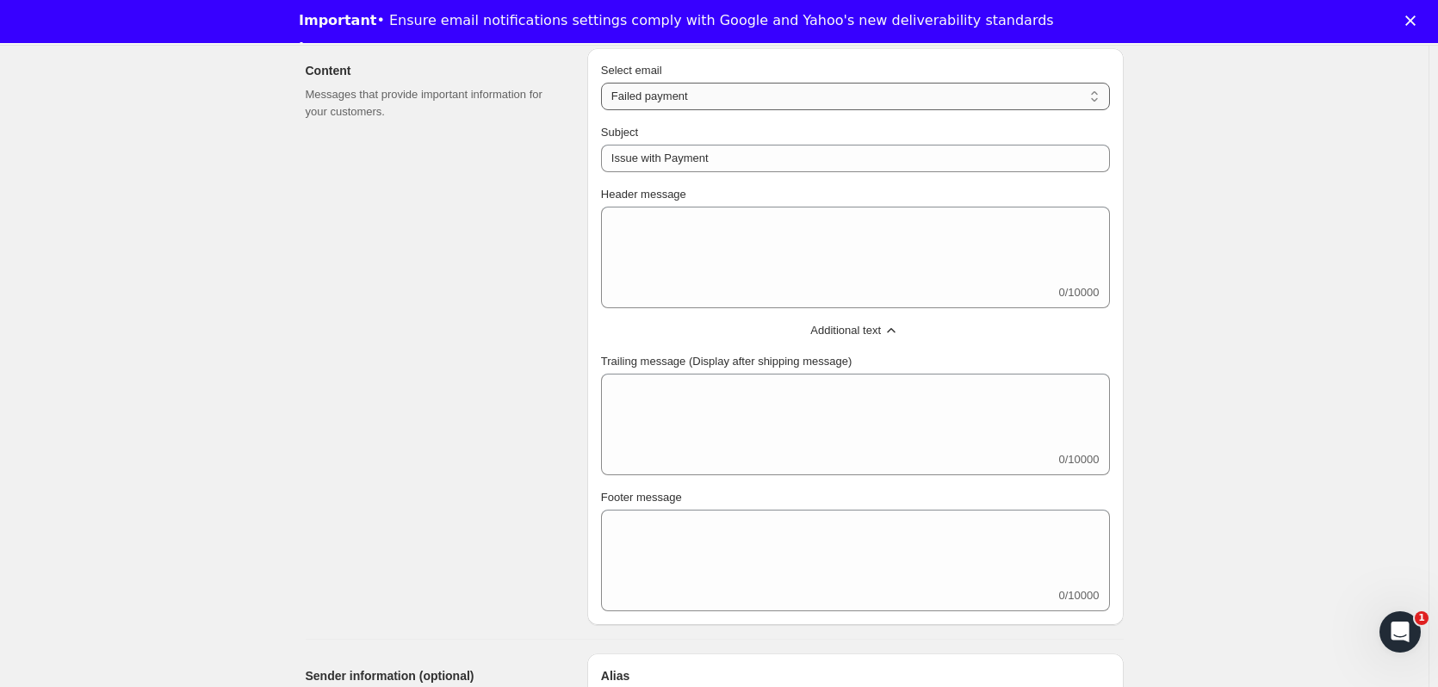
click at [680, 88] on select "New subscription Upcoming order Failed payment Delayed subscription (inventory …" at bounding box center [855, 97] width 509 height 28
select select "subscriptionMessage"
click at [604, 83] on select "New subscription Upcoming order Failed payment Delayed subscription (inventory …" at bounding box center [855, 97] width 509 height 28
type input "You have a shipment coming"
select select "5"
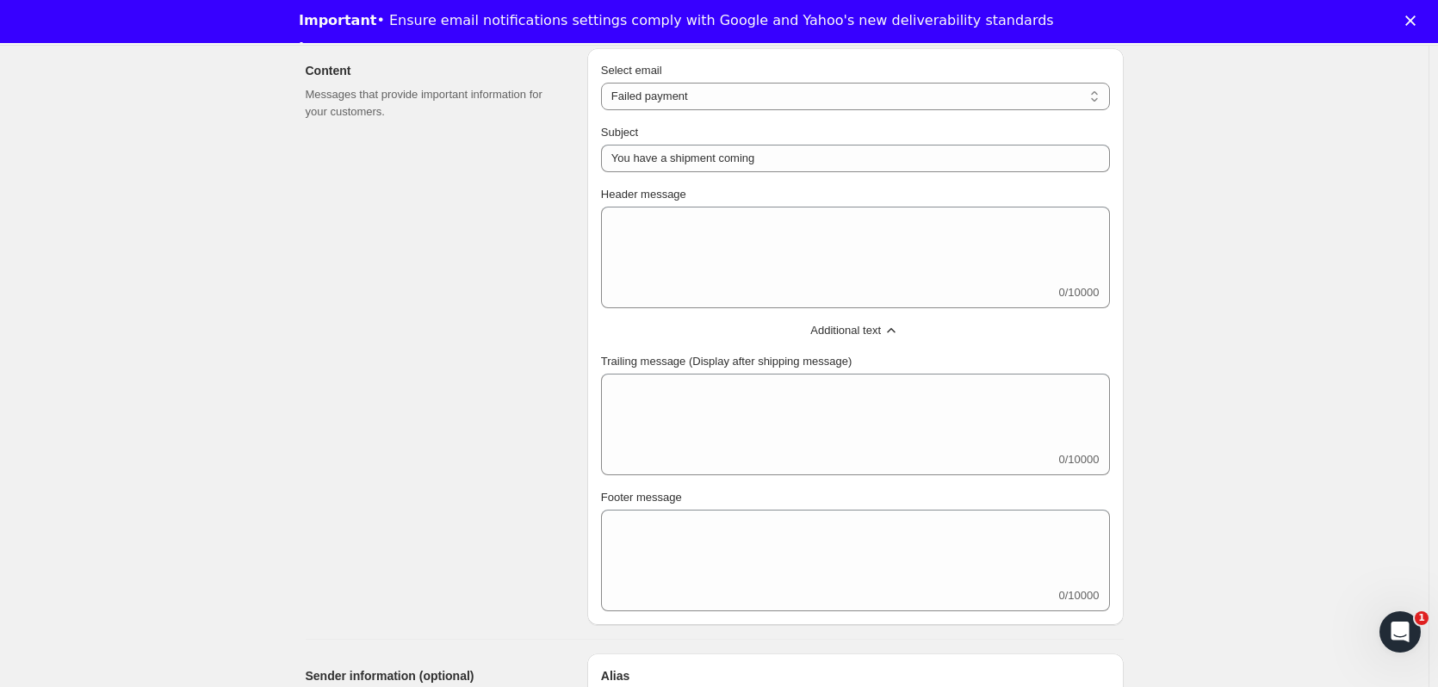
select select "15"
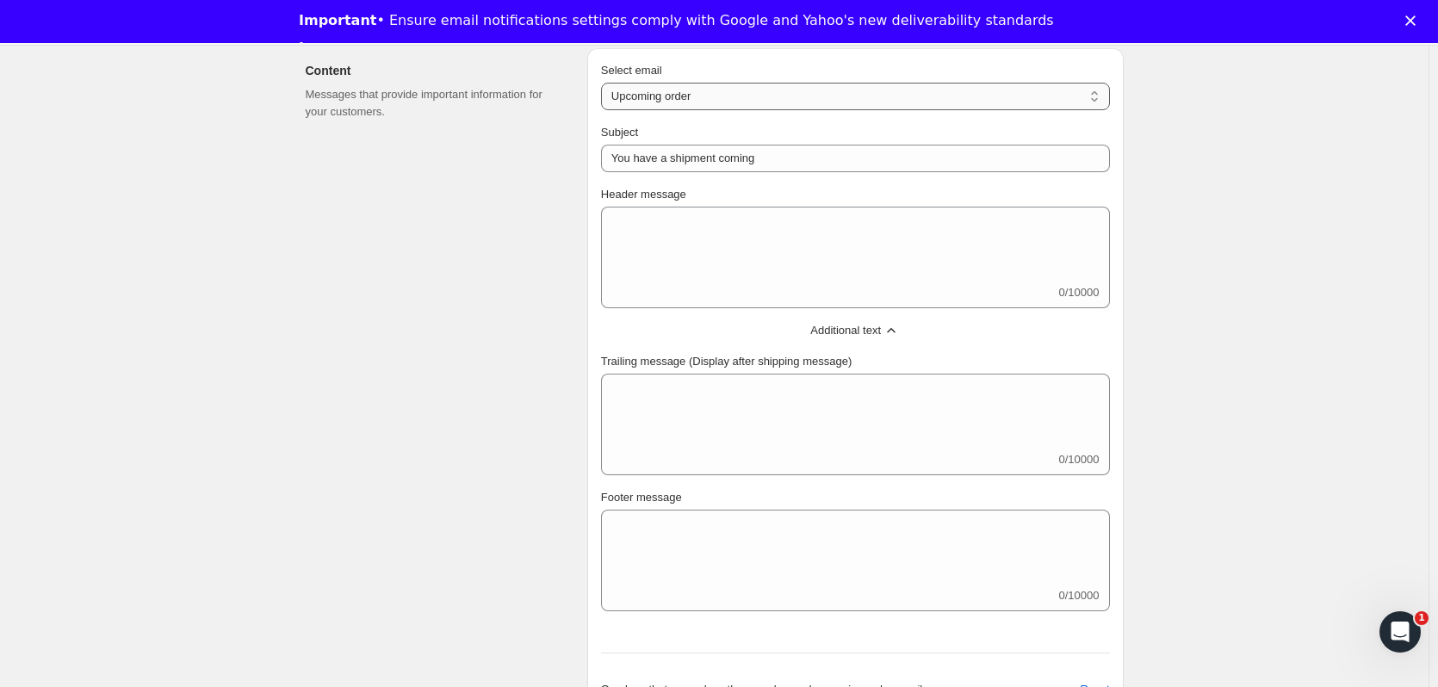
click at [696, 100] on select "New subscription Upcoming order Failed payment Delayed subscription (inventory …" at bounding box center [855, 97] width 509 height 28
select select "failedPaymentMessage"
click at [604, 83] on select "New subscription Upcoming order Failed payment Delayed subscription (inventory …" at bounding box center [855, 97] width 509 height 28
type input "Issue with Payment"
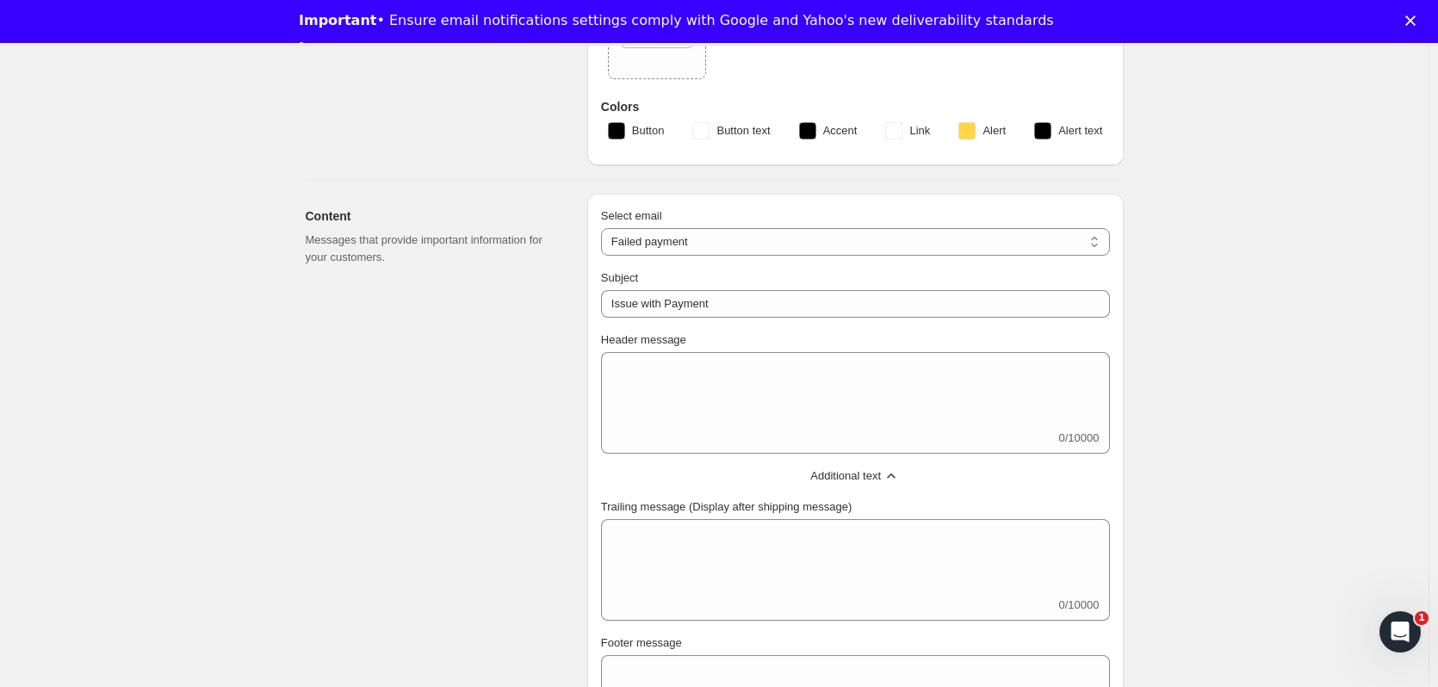
scroll to position [172, 0]
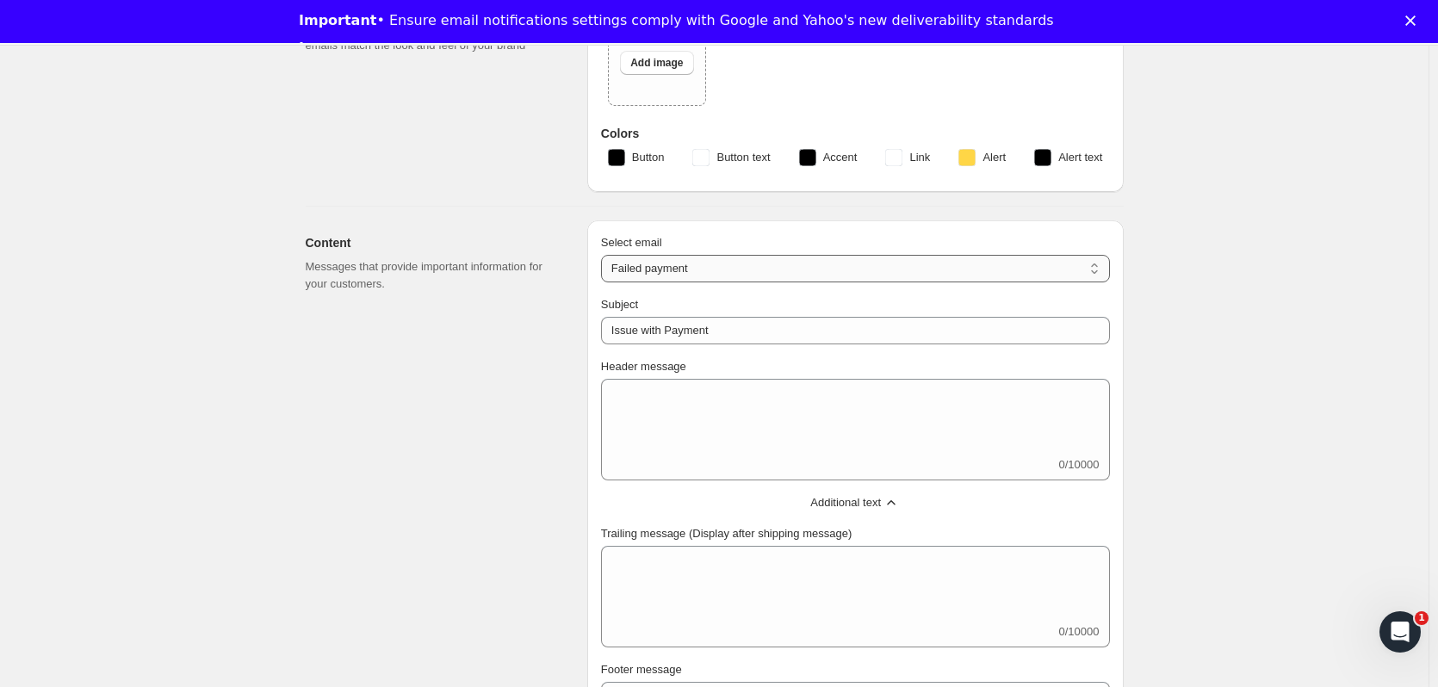
click at [677, 272] on select "New subscription Upcoming order Failed payment Delayed subscription (inventory …" at bounding box center [855, 269] width 509 height 28
select select "subscriptionUpdatedMessage"
click at [604, 255] on select "New subscription Upcoming order Failed payment Delayed subscription (inventory …" at bounding box center [855, 269] width 509 height 28
type input "Subscription updated"
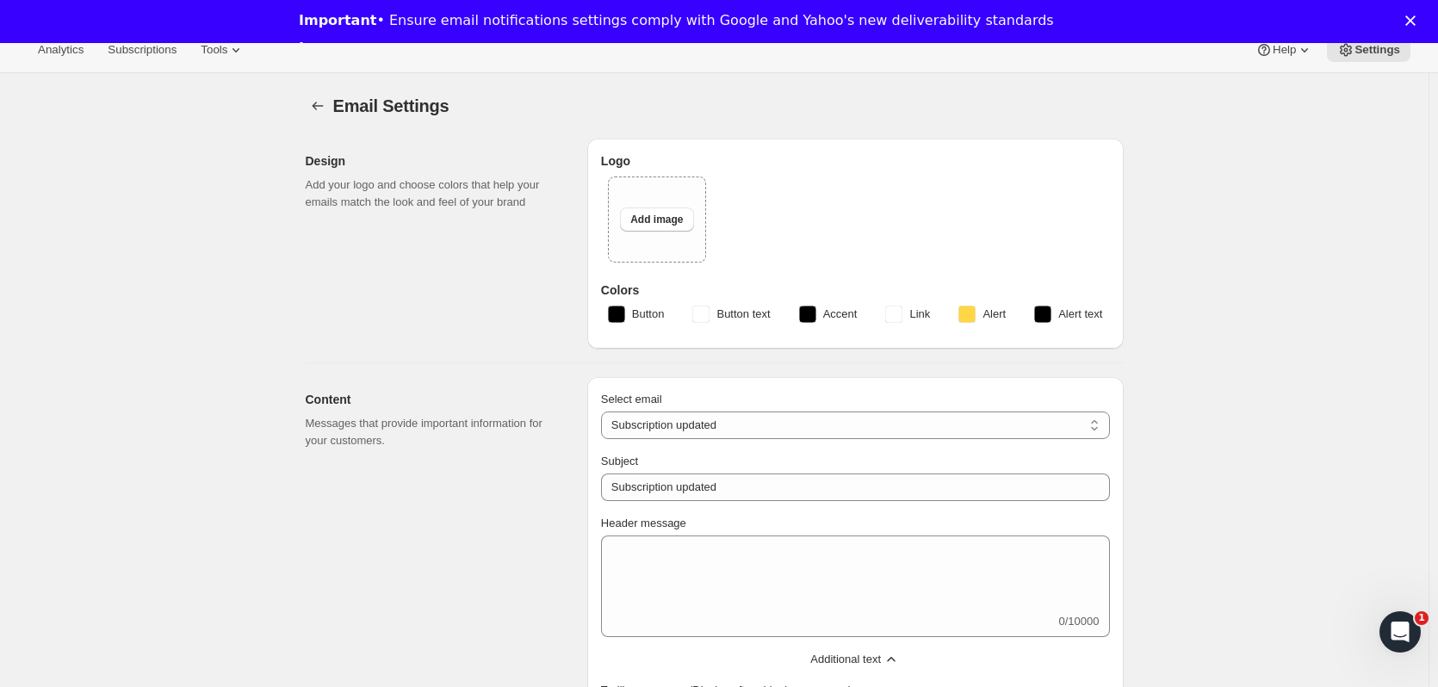
scroll to position [0, 0]
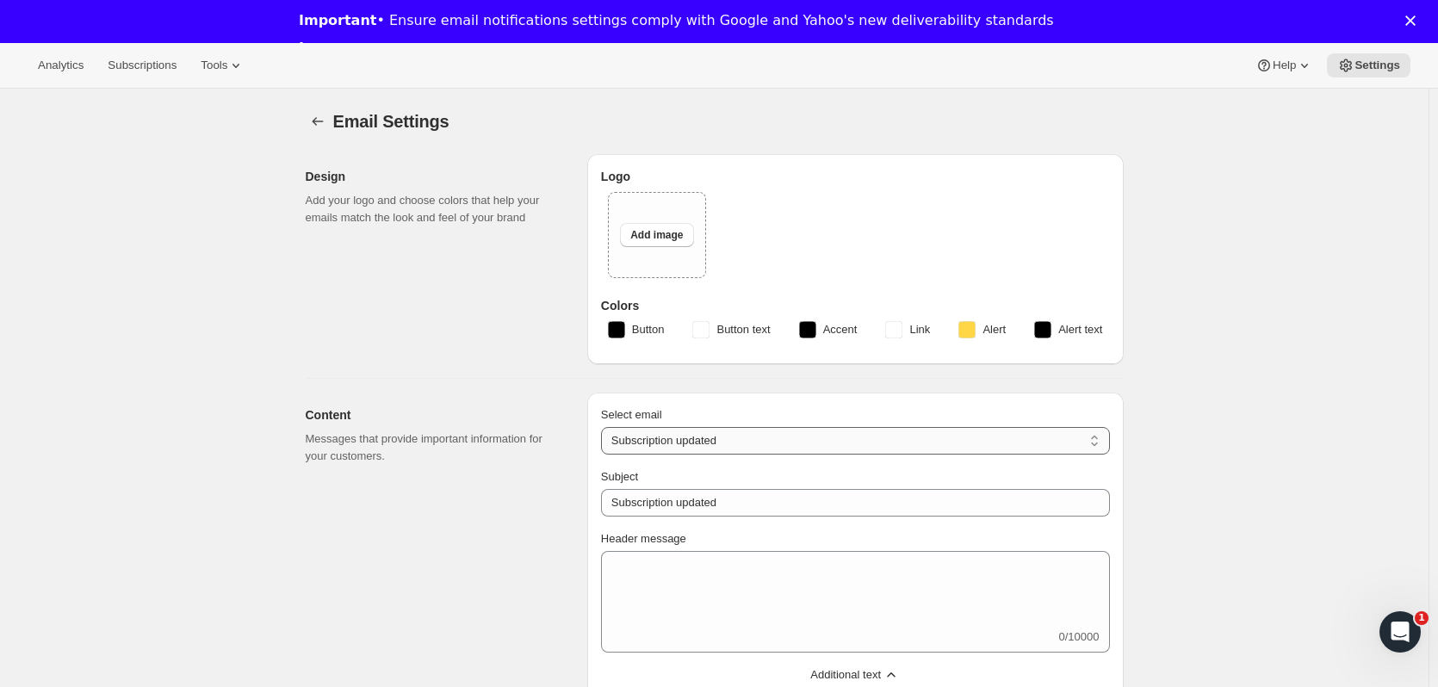
click at [702, 436] on select "New subscription Upcoming order Failed payment Delayed subscription (inventory …" at bounding box center [855, 441] width 509 height 28
select select "delayedMessage"
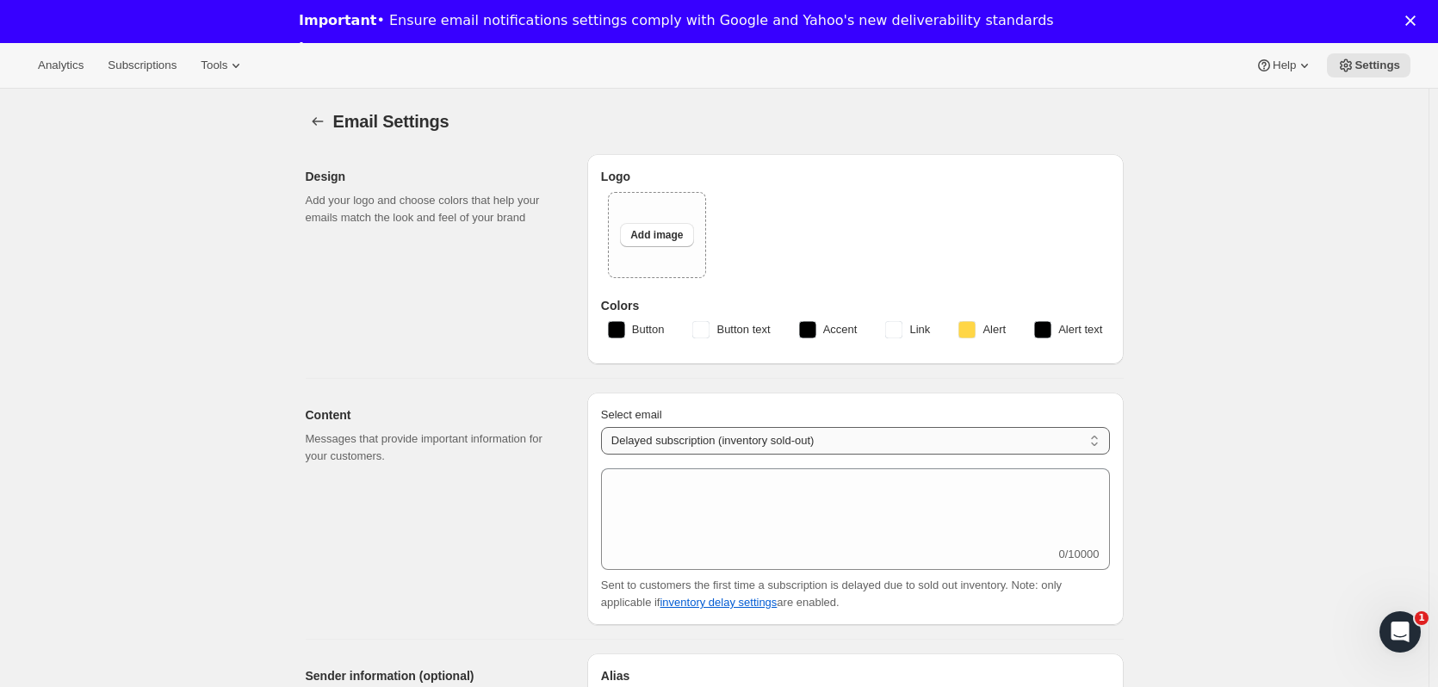
click at [740, 442] on select "New subscription Upcoming order Failed payment Delayed subscription (inventory …" at bounding box center [855, 441] width 509 height 28
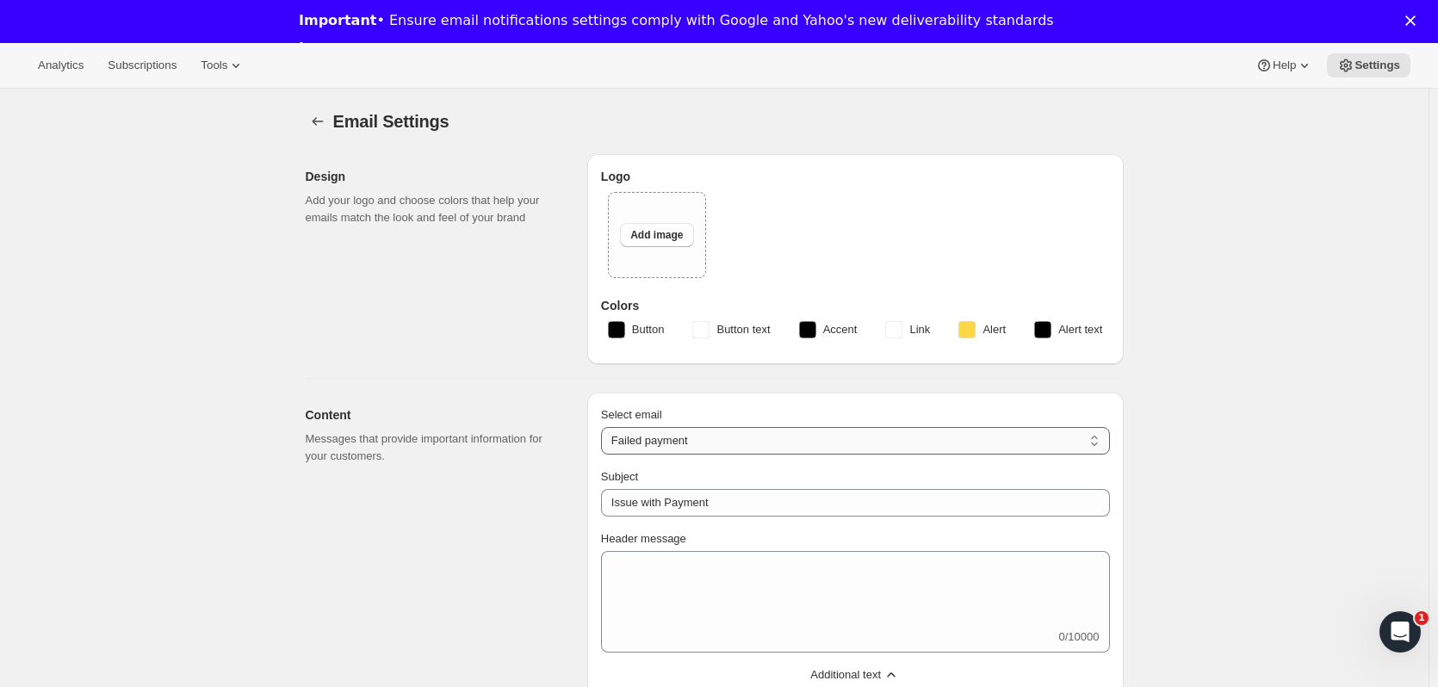
click at [711, 433] on select "New subscription Upcoming order Failed payment Delayed subscription (inventory …" at bounding box center [855, 441] width 509 height 28
select select "subscriptionUpdatedMessage"
click at [604, 427] on select "New subscription Upcoming order Failed payment Delayed subscription (inventory …" at bounding box center [855, 441] width 509 height 28
type input "Subscription updated"
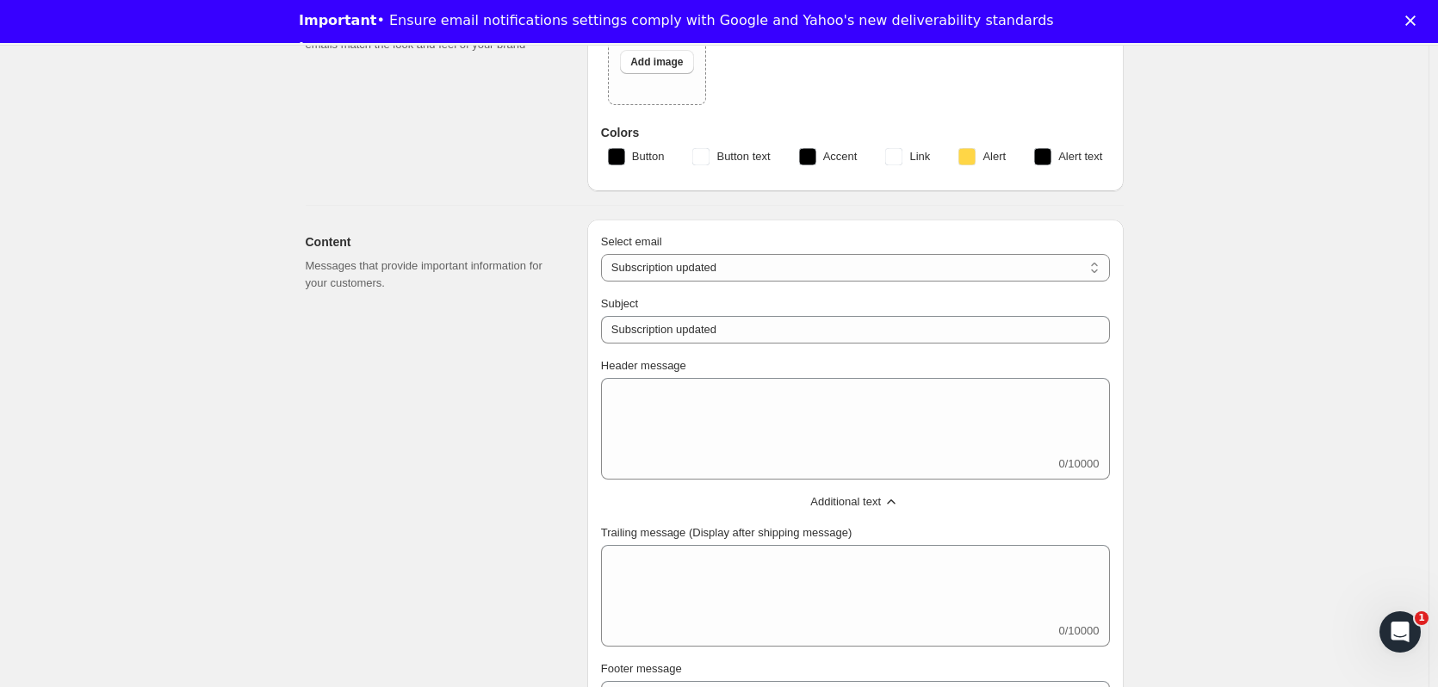
scroll to position [172, 0]
click at [690, 263] on select "New subscription Upcoming order Failed payment Delayed subscription (inventory …" at bounding box center [855, 269] width 509 height 28
select select "pausedMessage"
click at [604, 255] on select "New subscription Upcoming order Failed payment Delayed subscription (inventory …" at bounding box center [855, 269] width 509 height 28
type input "Subscription paused"
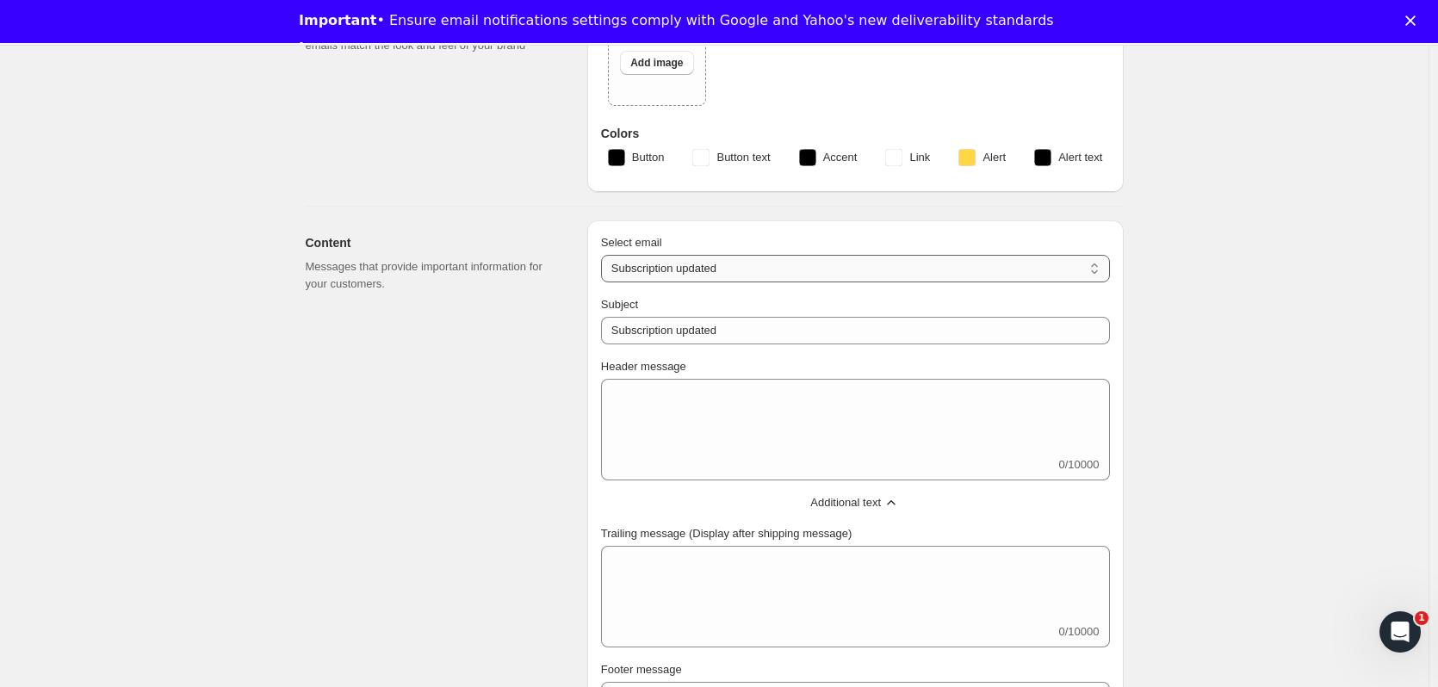
type textarea "Subscription paused. Reactivate anytime."
click at [721, 253] on div "Select email New subscription Upcoming order Failed payment Delayed subscriptio…" at bounding box center [855, 258] width 509 height 48
click at [702, 268] on select "New subscription Upcoming order Failed payment Delayed subscription (inventory …" at bounding box center [855, 269] width 509 height 28
select select "subscriptionUpdatedMessage"
click at [604, 255] on select "New subscription Upcoming order Failed payment Delayed subscription (inventory …" at bounding box center [855, 269] width 509 height 28
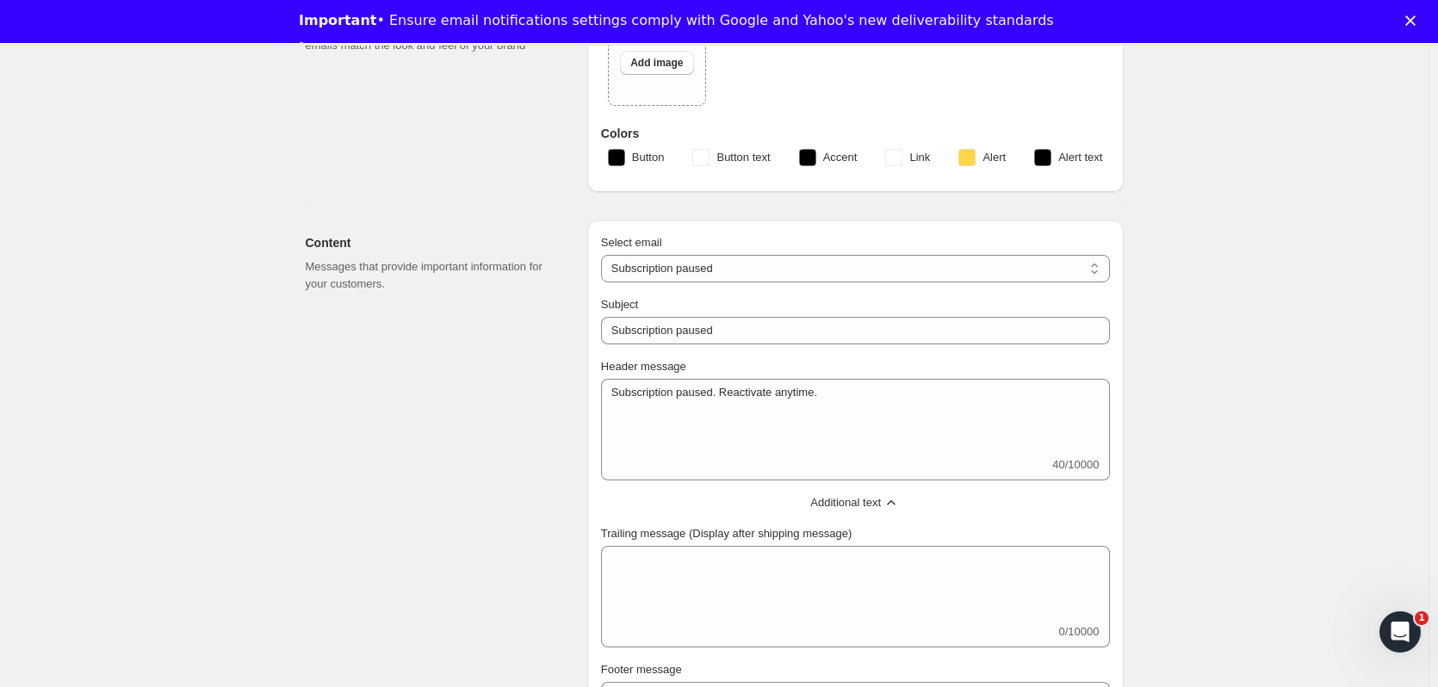
type input "Subscription updated"
click at [716, 257] on select "New subscription Upcoming order Failed payment Delayed subscription (inventory …" at bounding box center [855, 269] width 509 height 28
select select "delayedMessage"
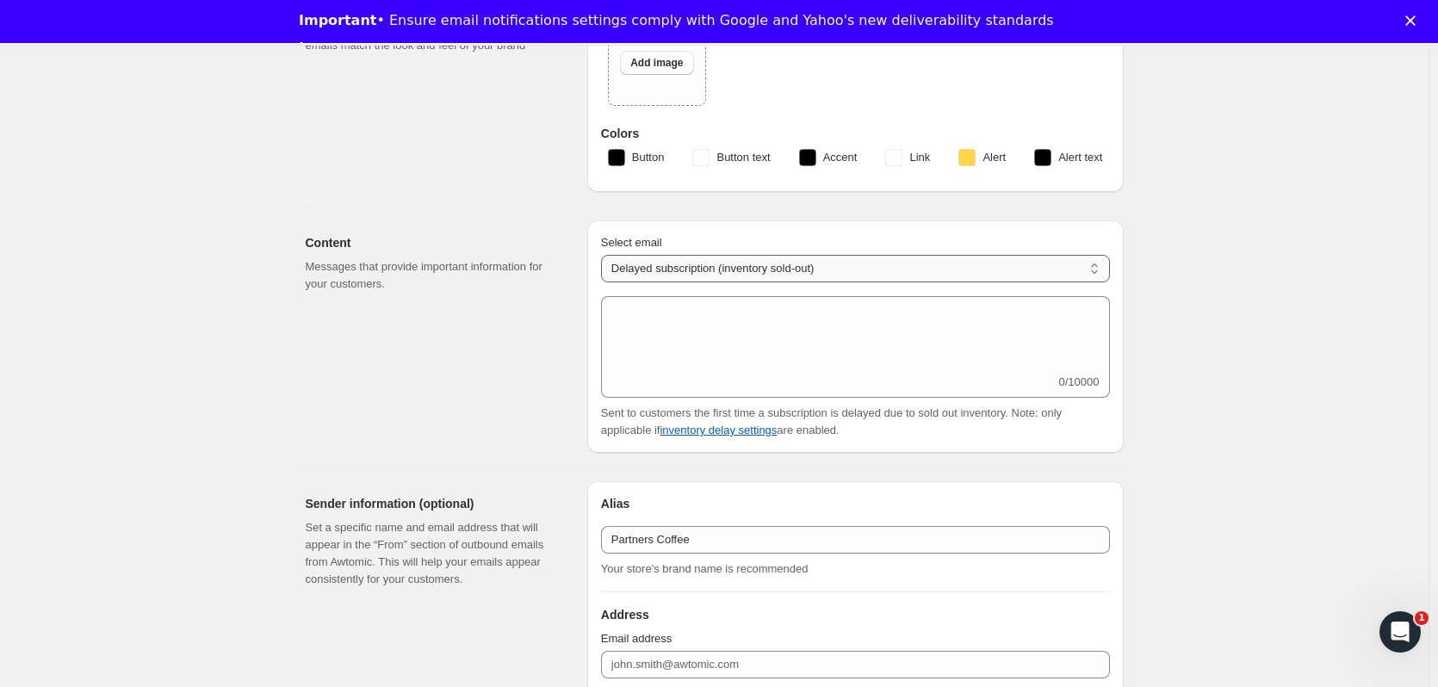
click at [736, 261] on select "New subscription Upcoming order Failed payment Delayed subscription (inventory …" at bounding box center [855, 269] width 509 height 28
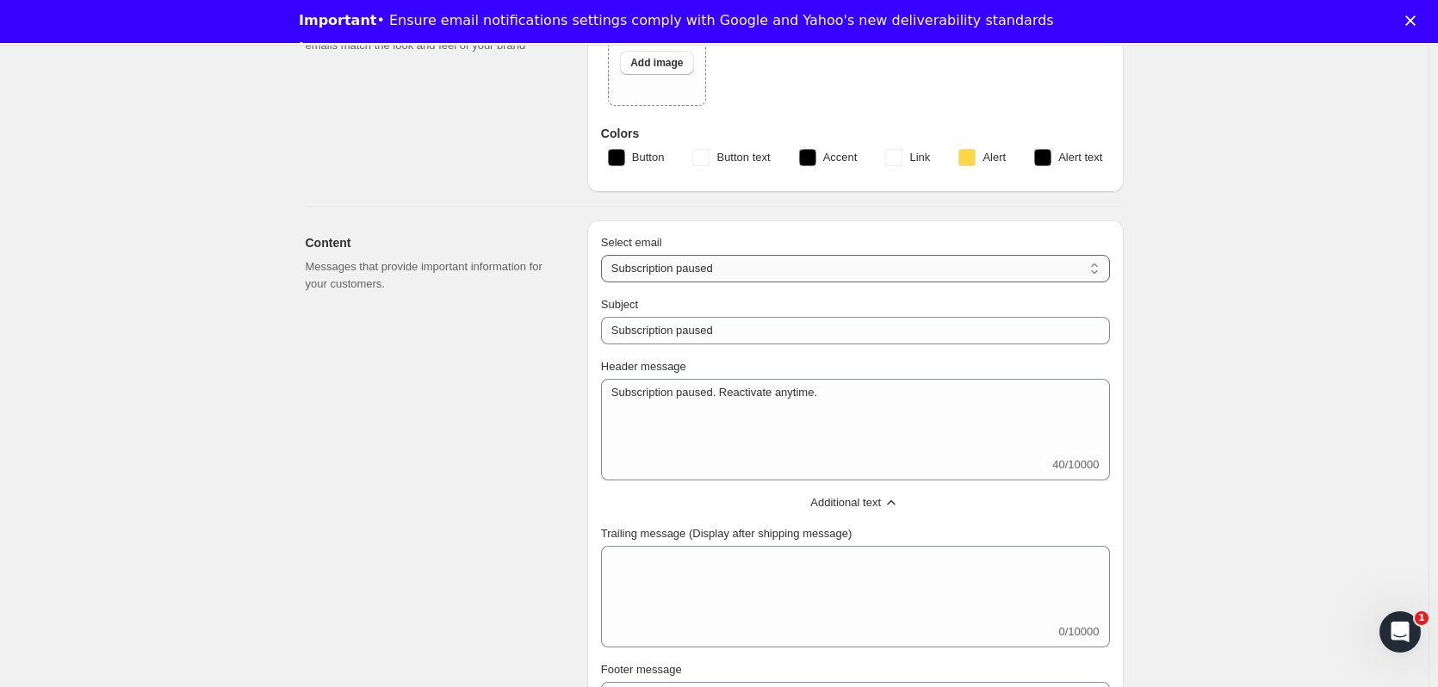
click at [772, 272] on select "New subscription Upcoming order Failed payment Delayed subscription (inventory …" at bounding box center [855, 269] width 509 height 28
select select "cancelledMessage"
click at [604, 255] on select "New subscription Upcoming order Failed payment Delayed subscription (inventory …" at bounding box center [855, 269] width 509 height 28
type textarea "Subscription cancelled. Please reach out to reactivate."
click at [701, 263] on select "New subscription Upcoming order Failed payment Delayed subscription (inventory …" at bounding box center [855, 269] width 509 height 28
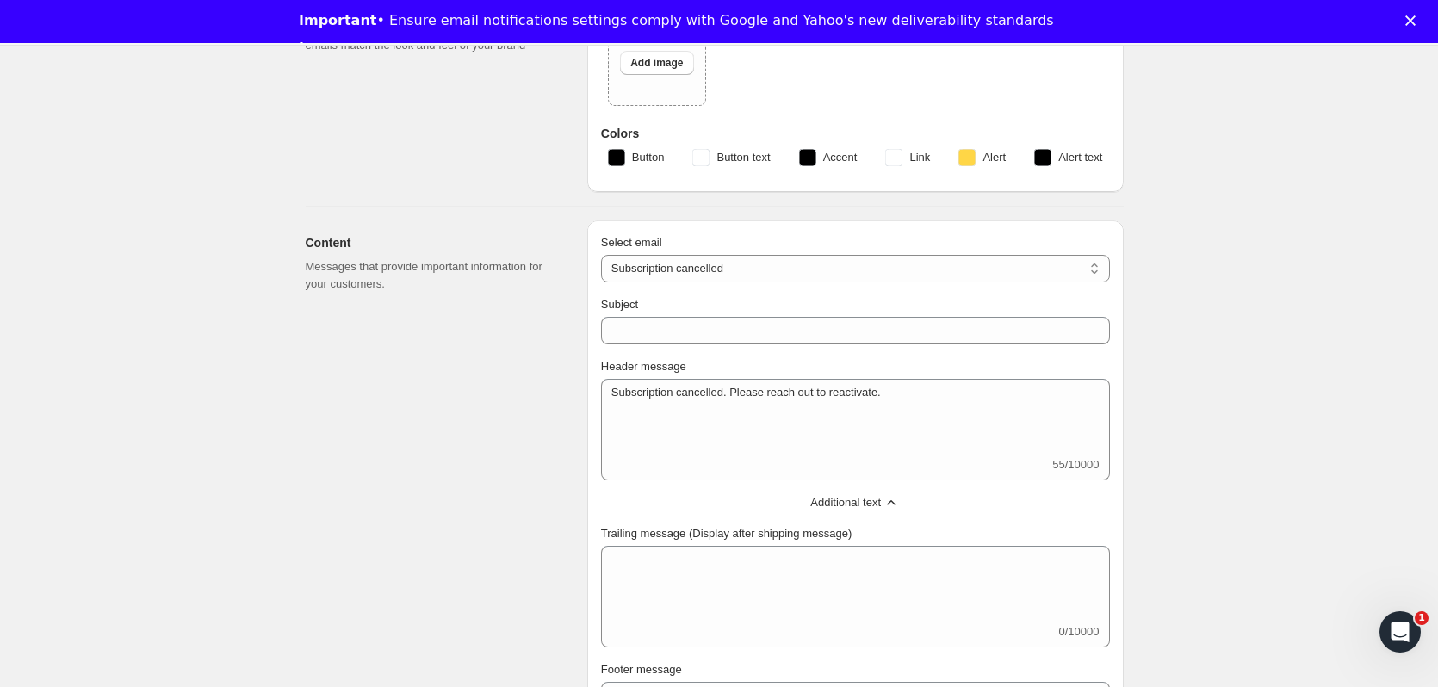
select select "reactivatedMessage"
click at [604, 255] on select "New subscription Upcoming order Failed payment Delayed subscription (inventory …" at bounding box center [855, 269] width 509 height 28
type input "Subscription updated"
type textarea "Welcome back! We're excited to continue your subscription."
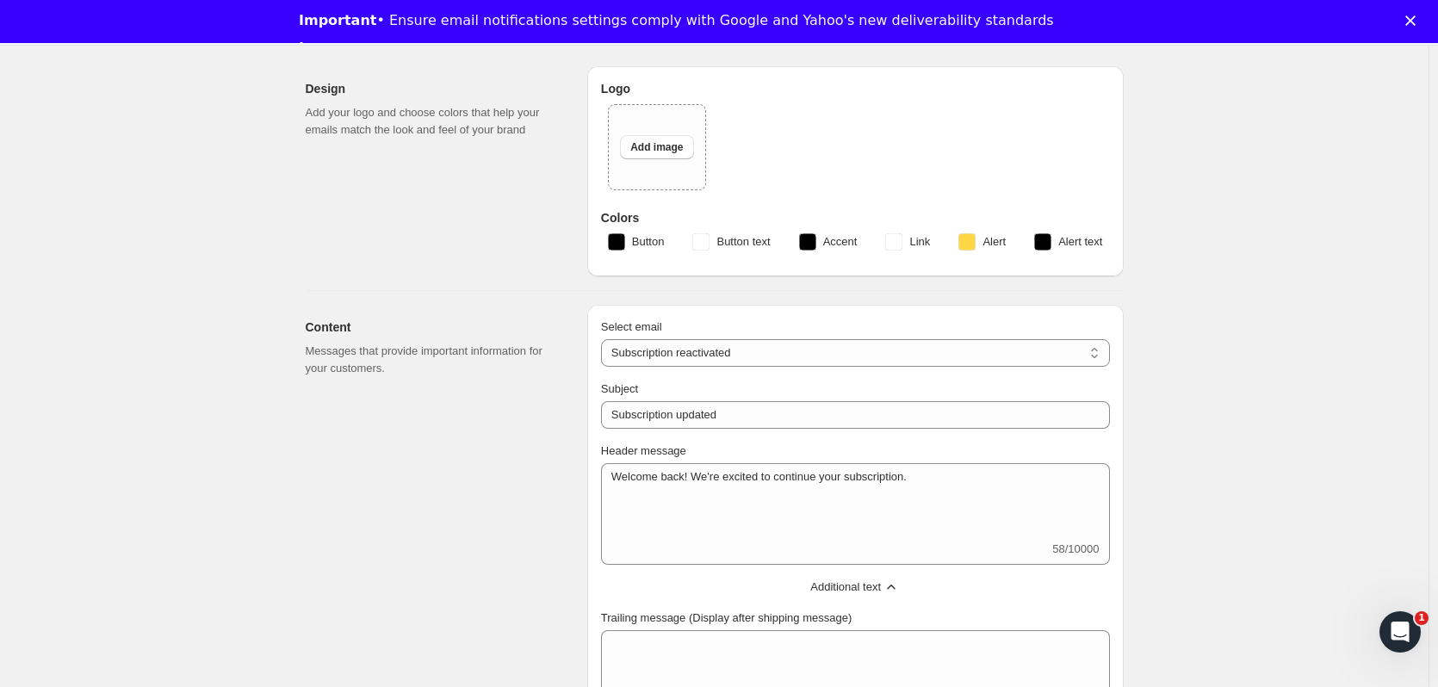
scroll to position [86, 0]
click at [736, 350] on select "New subscription Upcoming order Failed payment Delayed subscription (inventory …" at bounding box center [855, 355] width 509 height 28
select select "giftedMessage"
click at [604, 341] on select "New subscription Upcoming order Failed payment Delayed subscription (inventory …" at bounding box center [855, 355] width 509 height 28
type input "You have been gifted a subscription"
